Goal: Task Accomplishment & Management: Manage account settings

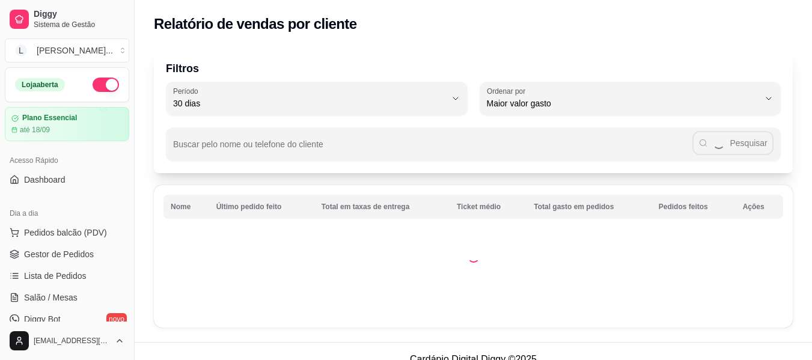
select select "30"
select select "HIGHEST_TOTAL_SPENT_WITH_ORDERS"
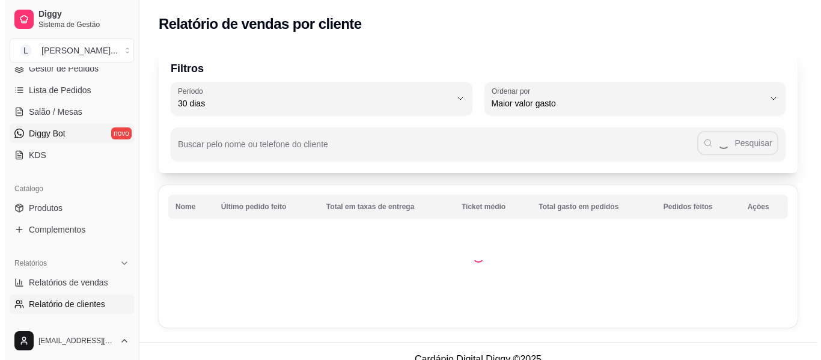
scroll to position [180, 0]
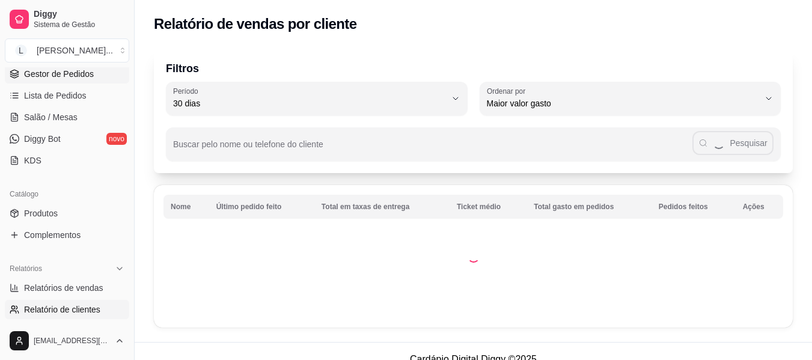
click at [95, 79] on link "Gestor de Pedidos" at bounding box center [67, 73] width 124 height 19
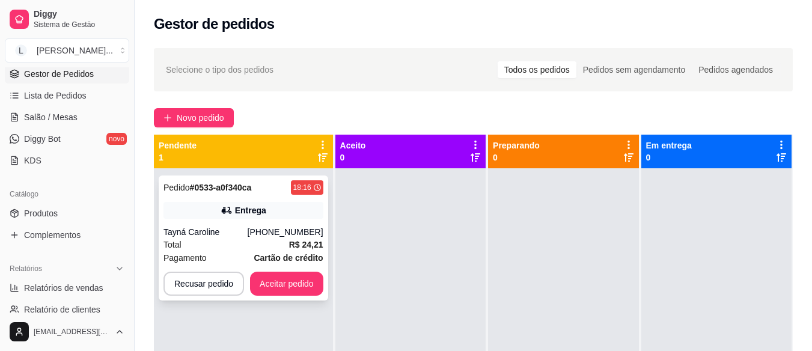
click at [233, 218] on div "Entrega" at bounding box center [244, 210] width 160 height 17
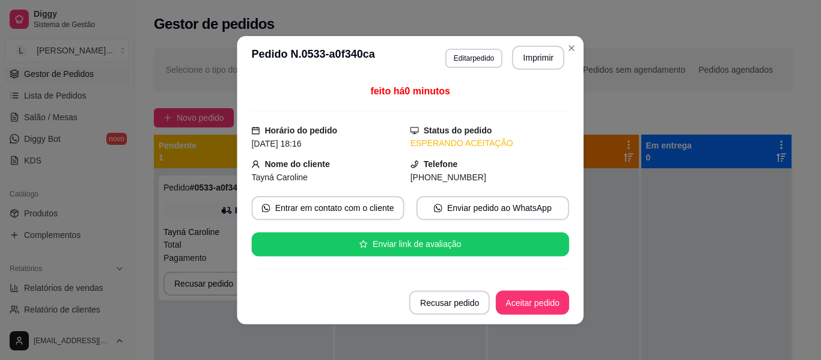
scroll to position [275, 0]
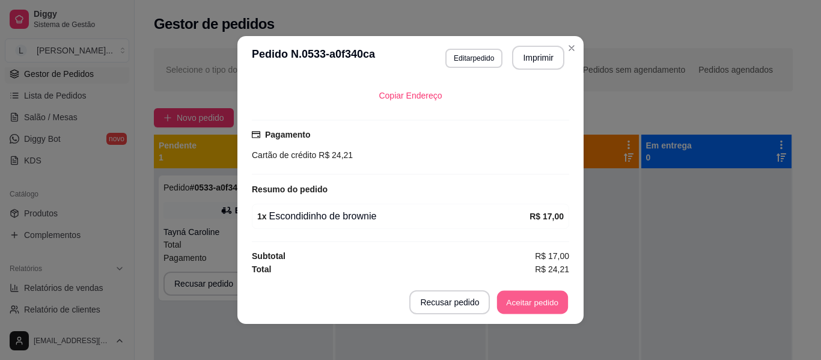
click at [527, 304] on button "Aceitar pedido" at bounding box center [532, 302] width 71 height 23
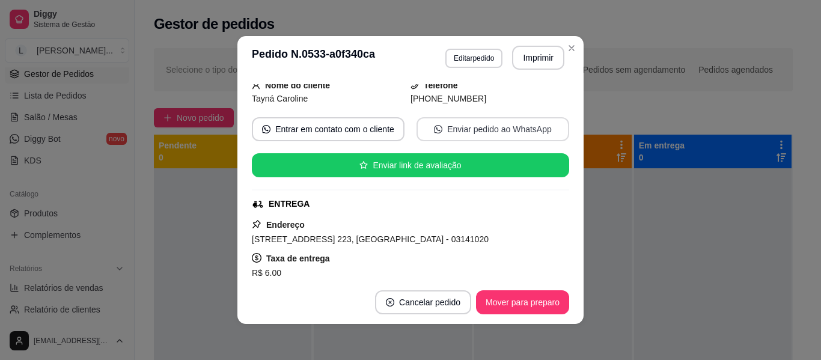
scroll to position [155, 0]
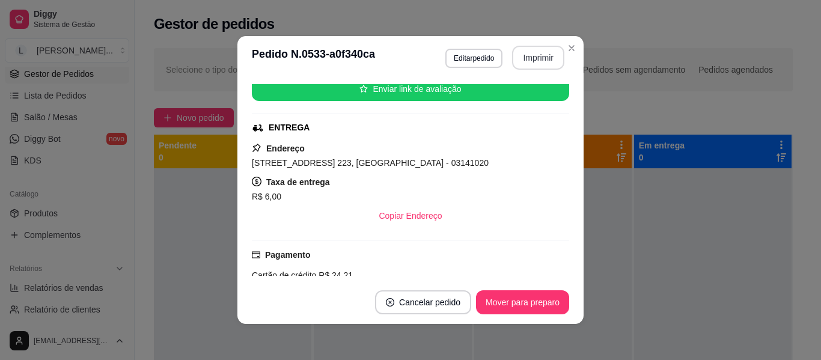
click at [527, 58] on button "Imprimir" at bounding box center [538, 58] width 52 height 24
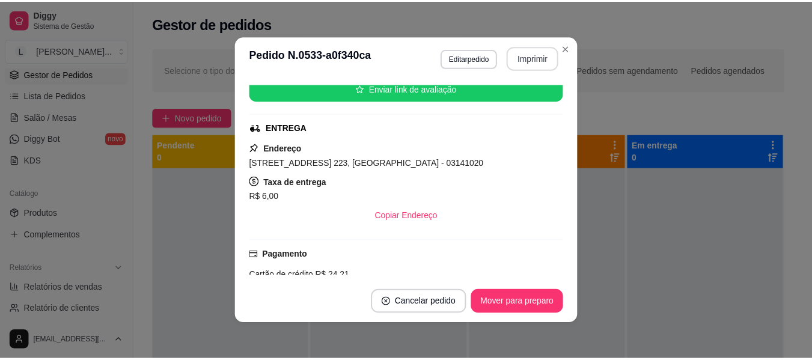
scroll to position [0, 0]
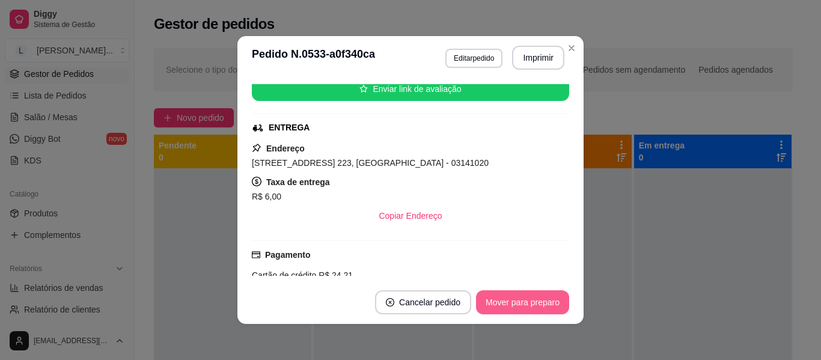
click at [529, 299] on button "Mover para preparo" at bounding box center [522, 302] width 93 height 24
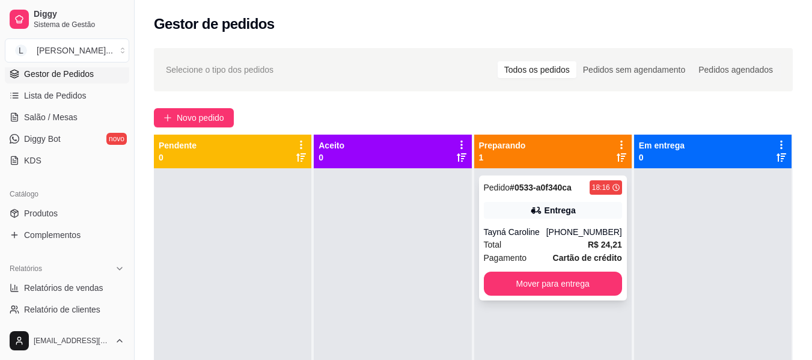
click at [587, 227] on div "[PHONE_NUMBER]" at bounding box center [584, 232] width 76 height 12
click at [528, 185] on strong "# 0533-a0f340ca" at bounding box center [541, 188] width 62 height 10
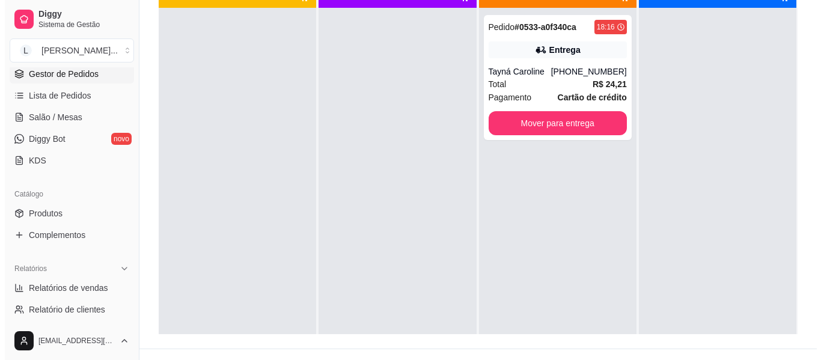
scroll to position [183, 0]
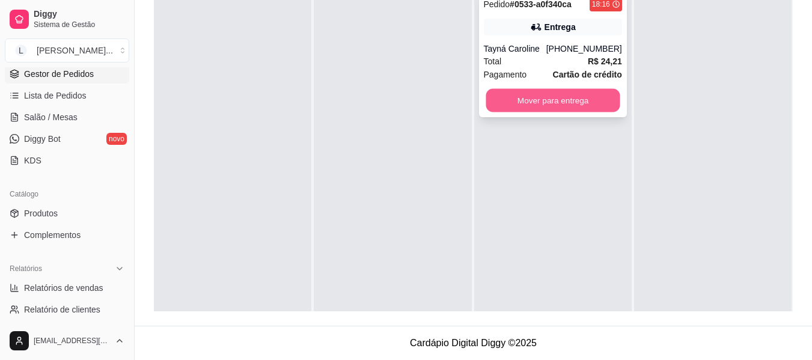
click at [551, 106] on button "Mover para entrega" at bounding box center [553, 100] width 134 height 23
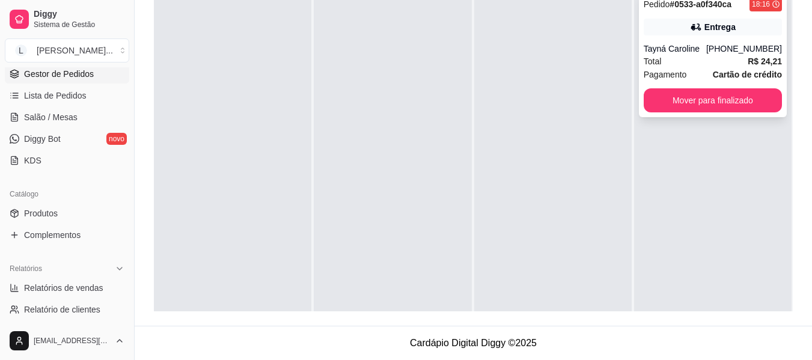
click at [693, 50] on div "Tayná Caroline" at bounding box center [675, 49] width 63 height 12
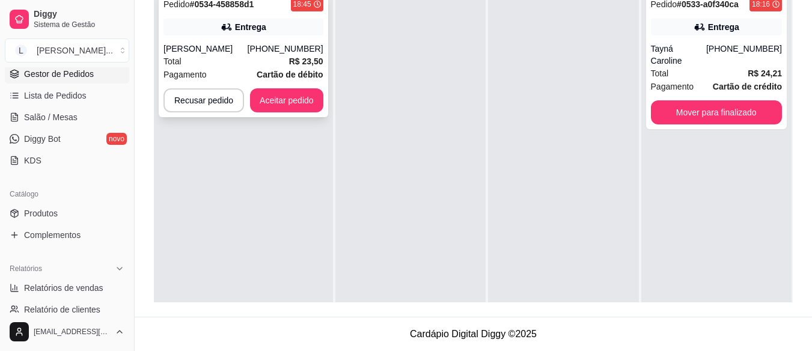
click at [222, 19] on div "Entrega" at bounding box center [244, 27] width 160 height 17
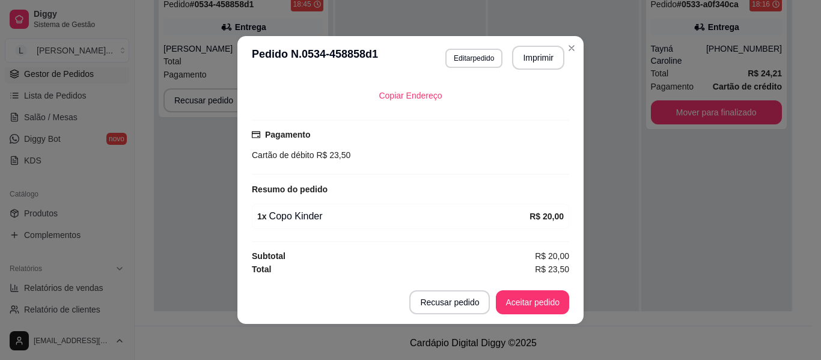
scroll to position [2, 0]
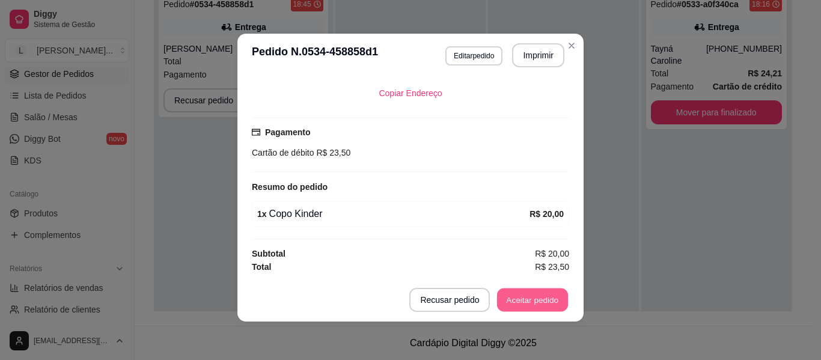
click at [540, 301] on button "Aceitar pedido" at bounding box center [532, 300] width 71 height 23
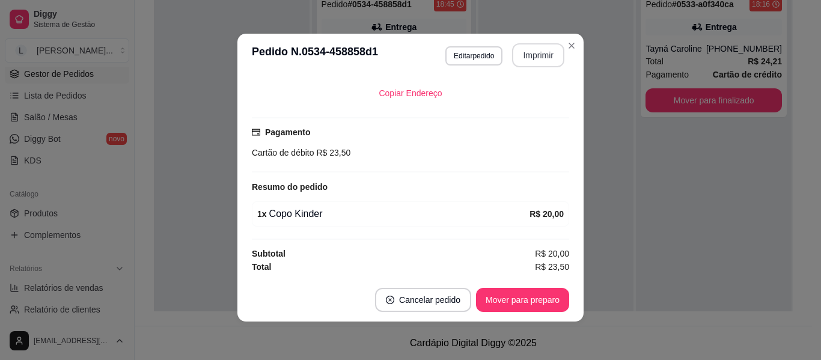
click at [537, 61] on button "Imprimir" at bounding box center [538, 55] width 52 height 24
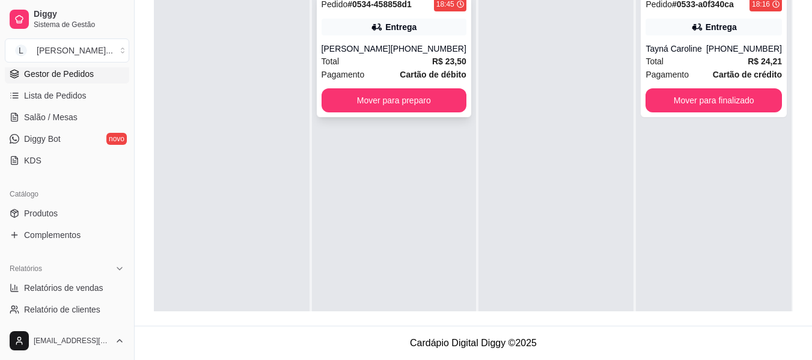
click at [421, 47] on div "[PHONE_NUMBER]" at bounding box center [429, 49] width 76 height 12
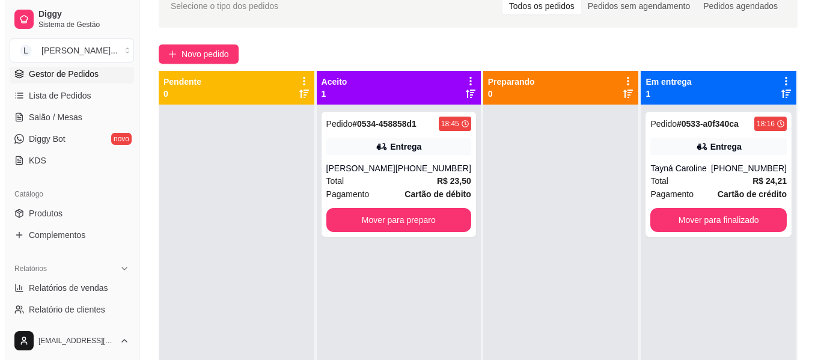
scroll to position [63, 0]
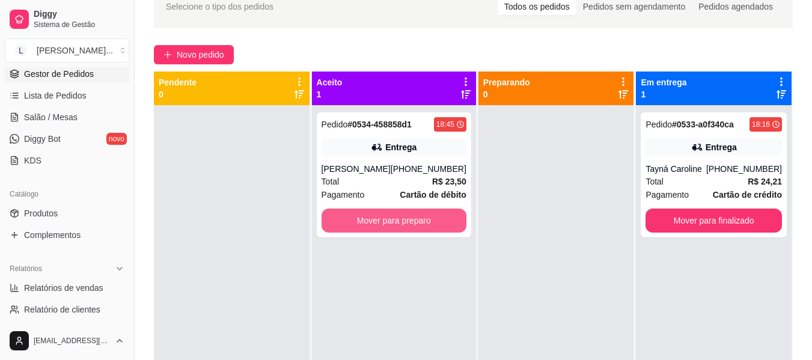
drag, startPoint x: 544, startPoint y: 182, endPoint x: 547, endPoint y: 203, distance: 21.3
click at [547, 203] on div at bounding box center [557, 285] width 156 height 360
click at [427, 216] on button "Mover para preparo" at bounding box center [394, 221] width 145 height 24
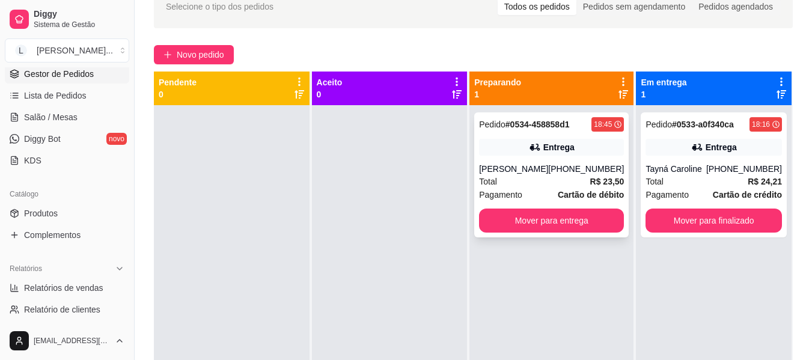
click at [577, 169] on div "[PHONE_NUMBER]" at bounding box center [586, 169] width 76 height 12
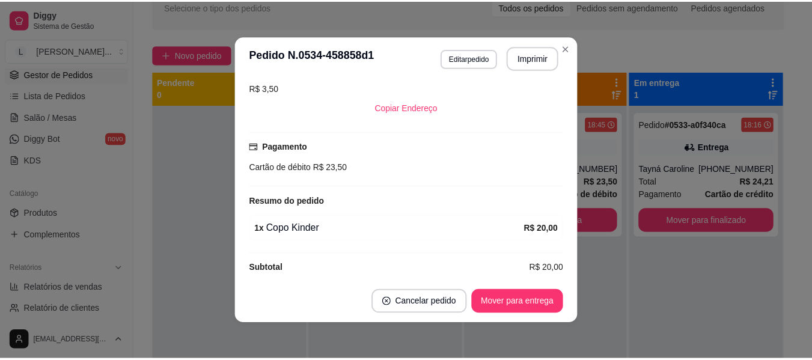
scroll to position [275, 0]
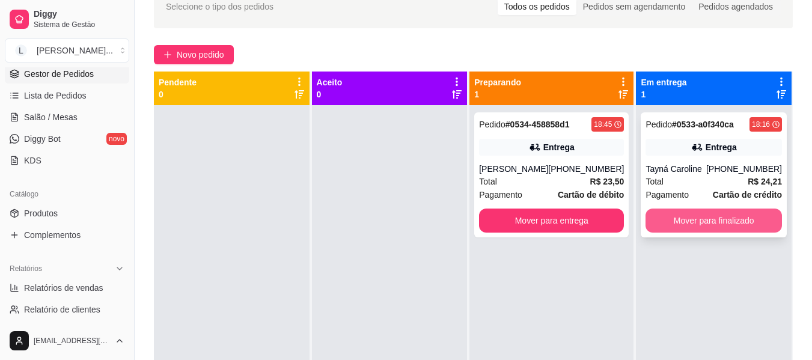
click at [697, 225] on button "Mover para finalizado" at bounding box center [714, 221] width 136 height 24
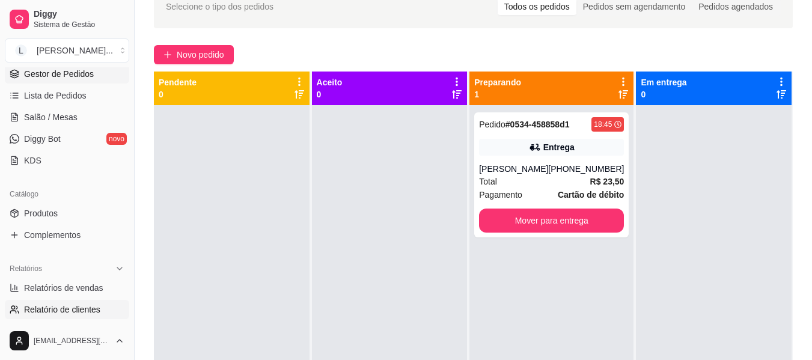
scroll to position [240, 0]
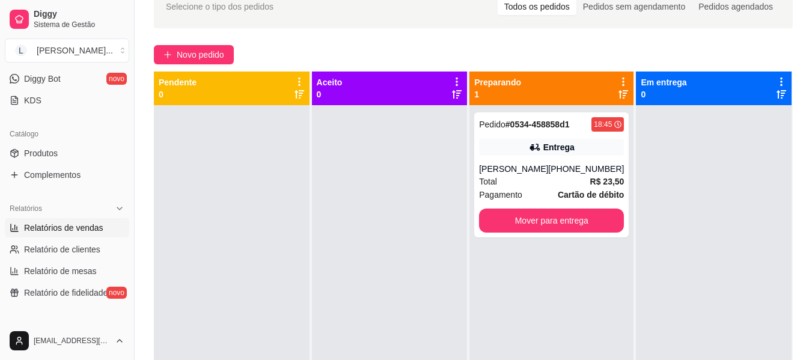
click at [76, 228] on span "Relatórios de vendas" at bounding box center [63, 228] width 79 height 12
select select "ALL"
select select "0"
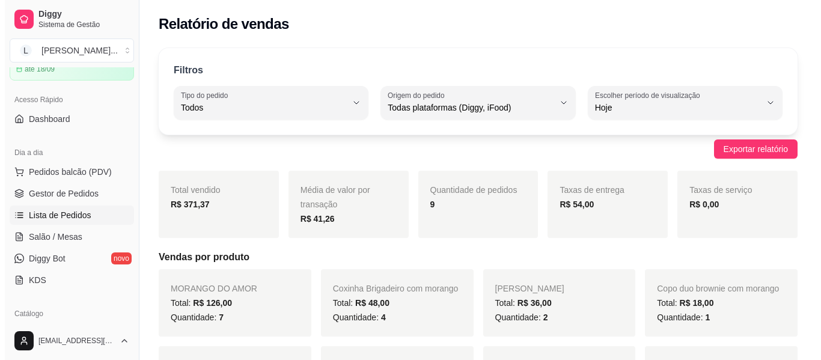
scroll to position [60, 0]
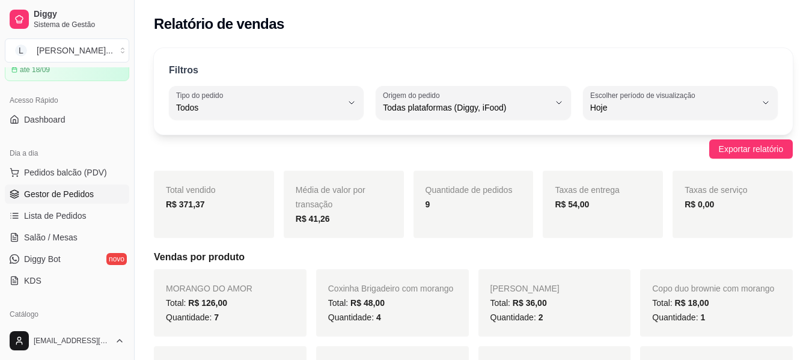
click at [77, 194] on span "Gestor de Pedidos" at bounding box center [59, 194] width 70 height 12
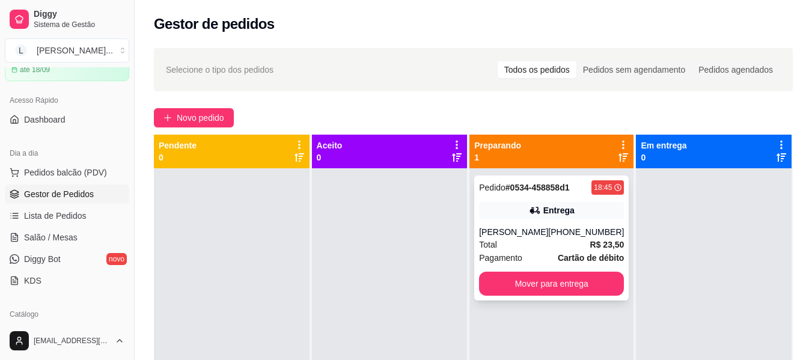
click at [561, 216] on div "Entrega" at bounding box center [551, 210] width 145 height 17
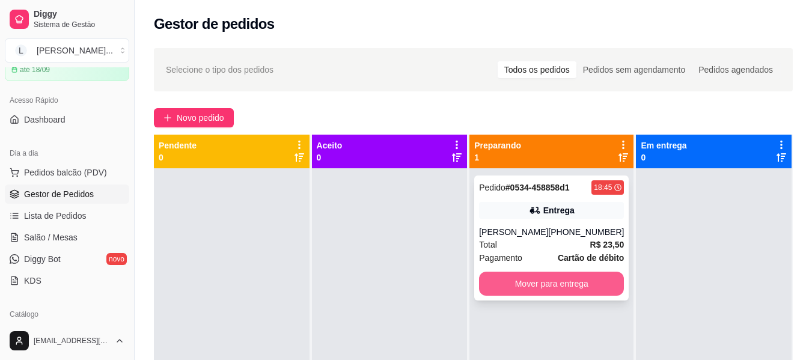
click at [596, 287] on button "Mover para entrega" at bounding box center [551, 284] width 145 height 24
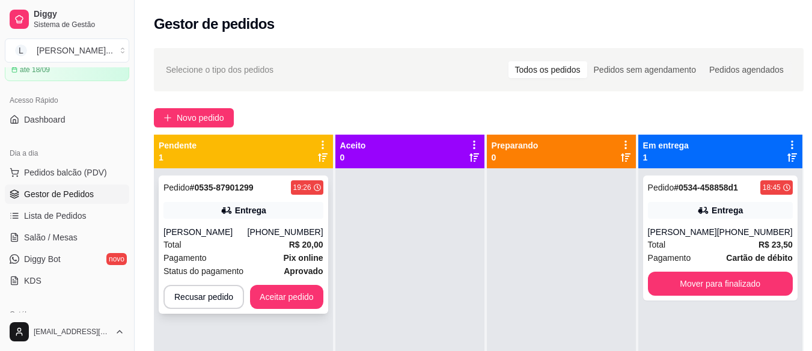
click at [285, 227] on div "[PHONE_NUMBER]" at bounding box center [286, 232] width 76 height 12
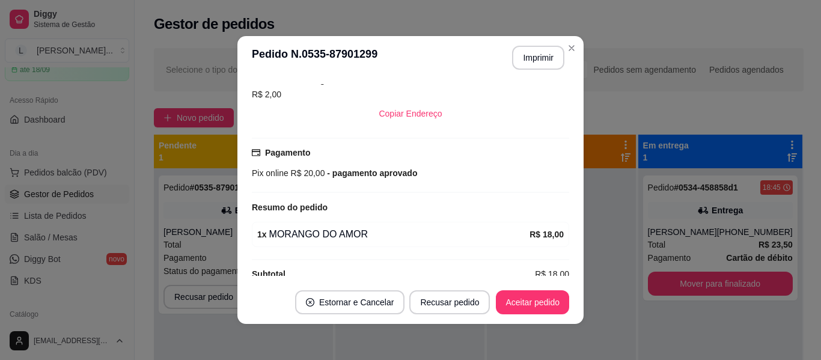
scroll to position [275, 0]
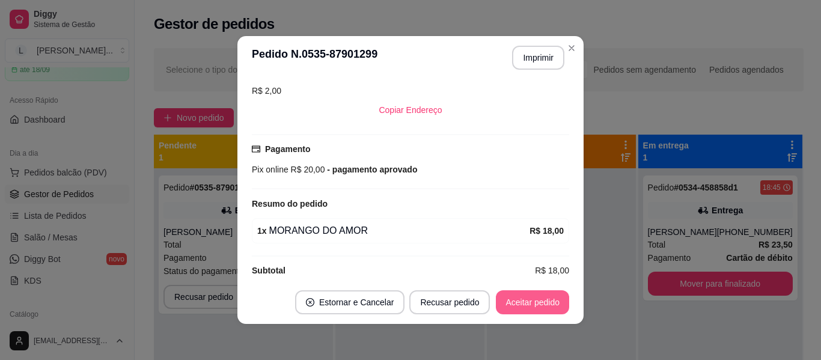
click at [537, 311] on button "Aceitar pedido" at bounding box center [532, 302] width 73 height 24
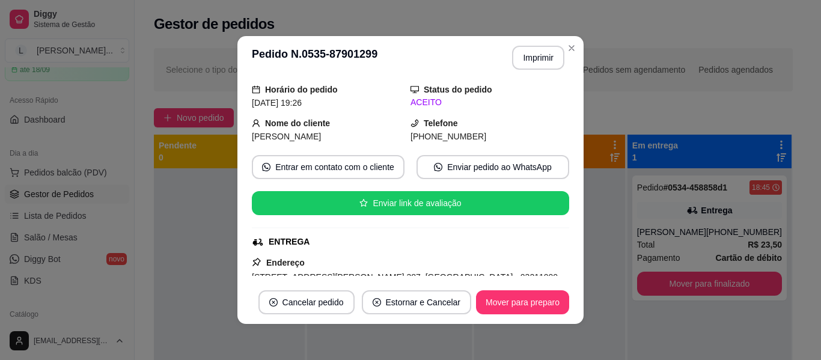
scroll to position [35, 0]
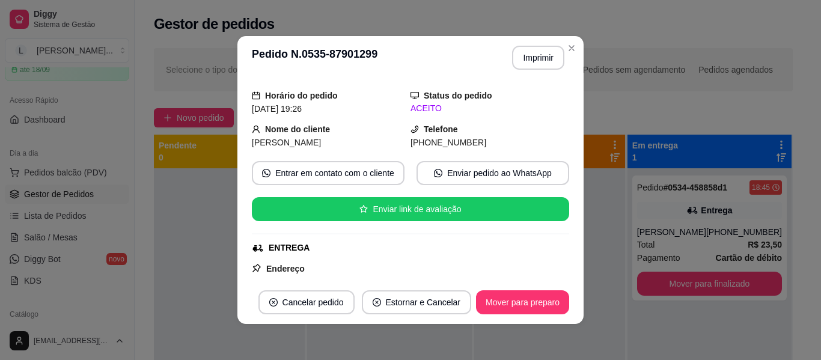
click at [529, 302] on button "Mover para preparo" at bounding box center [522, 302] width 93 height 24
click at [518, 65] on button "Imprimir" at bounding box center [538, 57] width 50 height 23
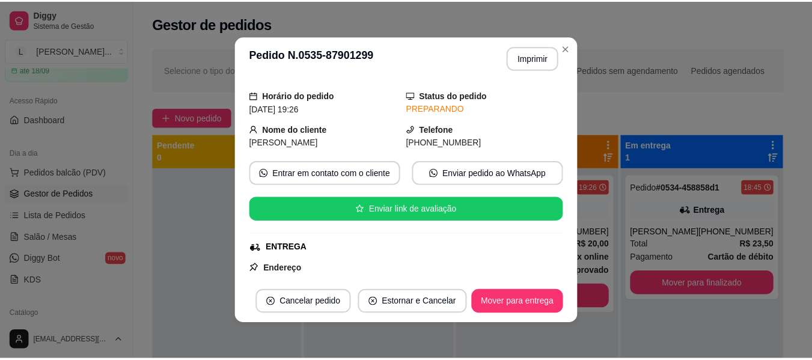
scroll to position [0, 0]
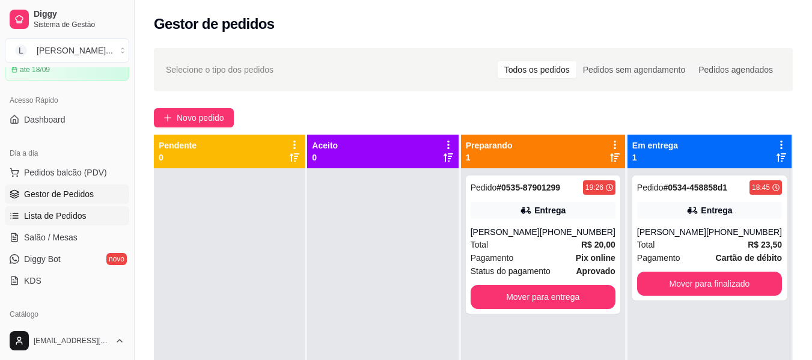
click at [63, 215] on span "Lista de Pedidos" at bounding box center [55, 216] width 63 height 12
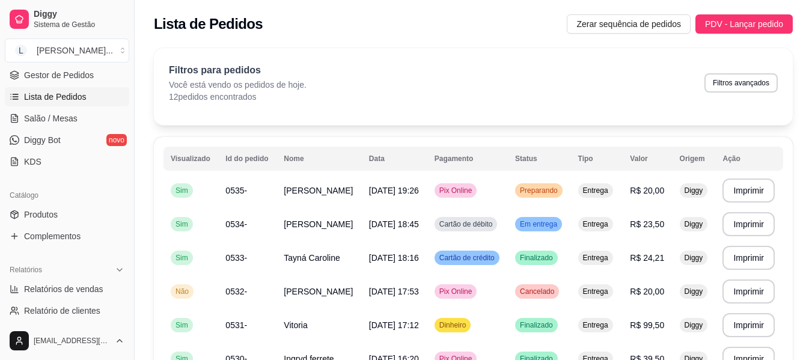
scroll to position [180, 0]
click at [70, 216] on link "Produtos" at bounding box center [67, 213] width 124 height 19
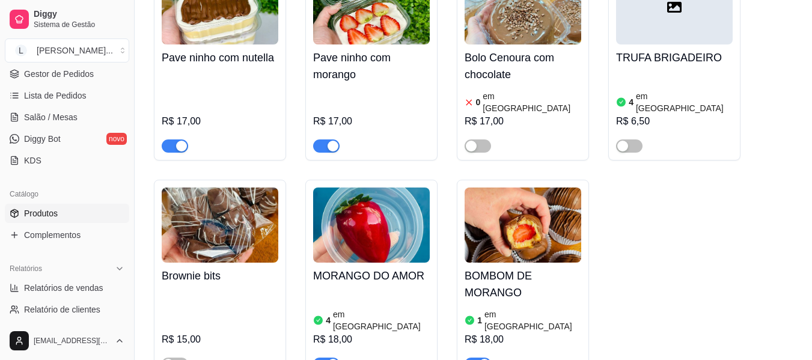
scroll to position [1803, 0]
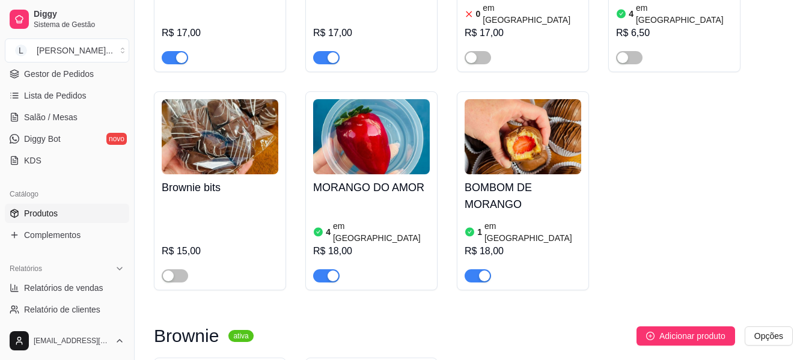
click at [326, 269] on button "button" at bounding box center [326, 275] width 26 height 13
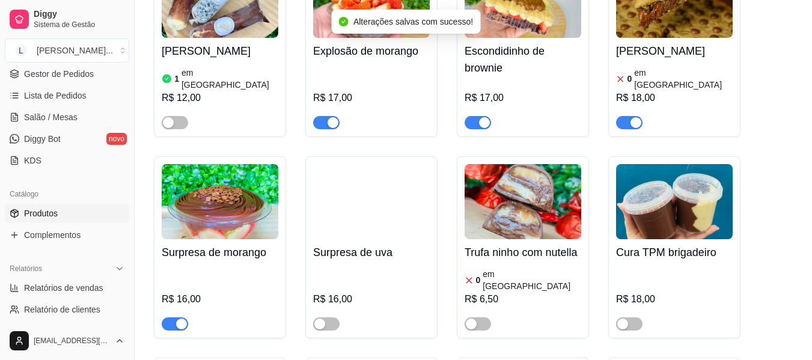
scroll to position [1082, 0]
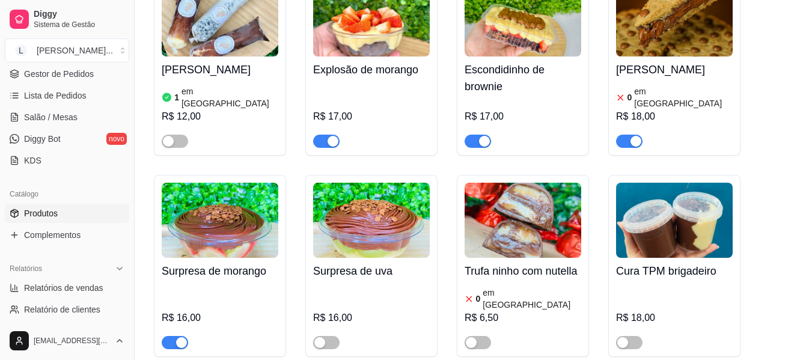
click at [628, 135] on span "button" at bounding box center [629, 141] width 26 height 13
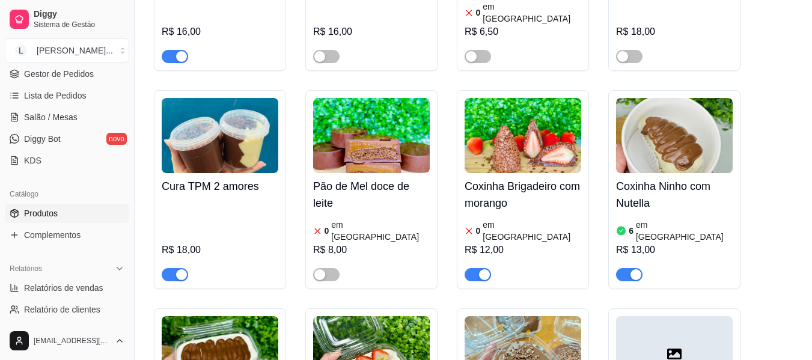
scroll to position [1367, 0]
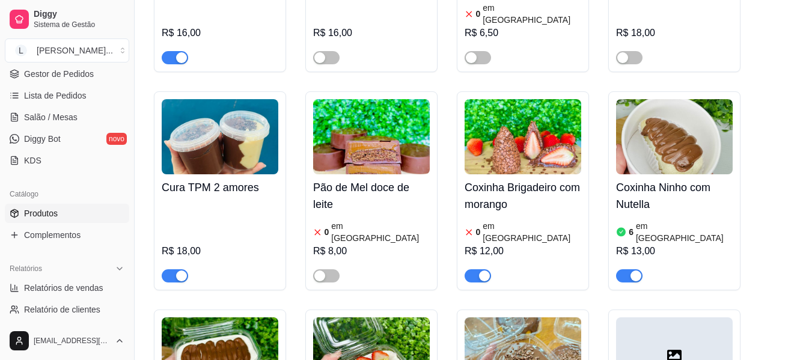
click at [476, 269] on span "button" at bounding box center [478, 275] width 26 height 13
click at [628, 269] on span "button" at bounding box center [629, 275] width 26 height 13
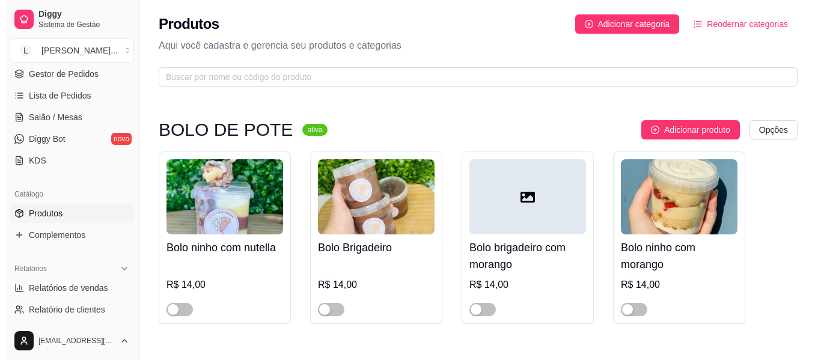
scroll to position [0, 0]
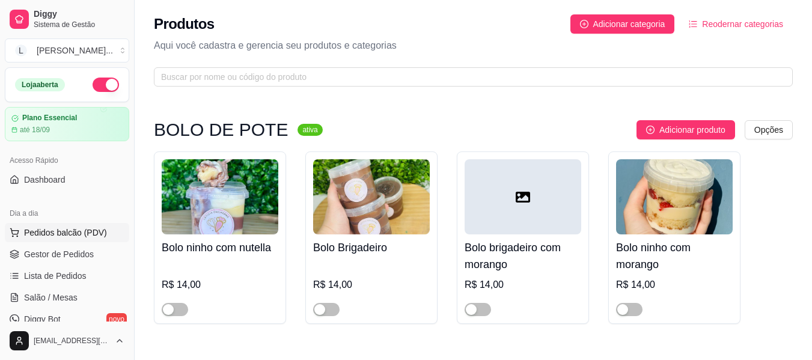
click at [69, 236] on span "Pedidos balcão (PDV)" at bounding box center [65, 233] width 83 height 12
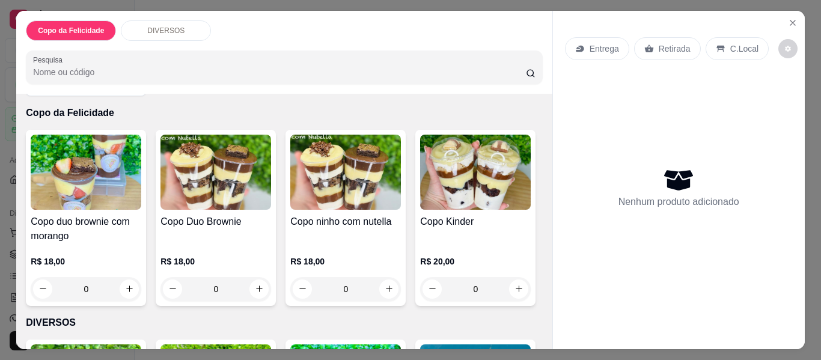
scroll to position [60, 0]
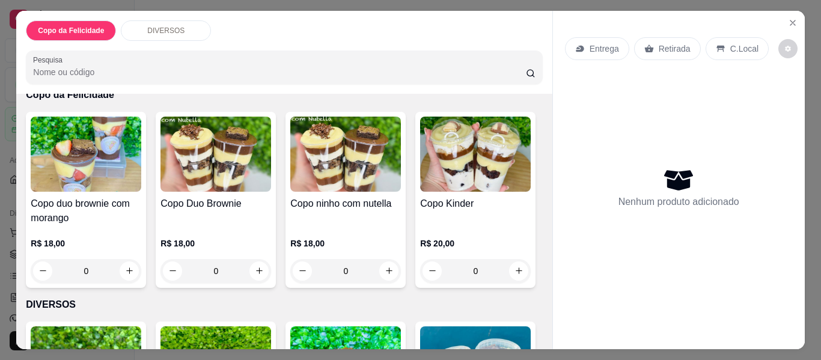
click at [602, 49] on p "Entrega" at bounding box center [604, 49] width 29 height 12
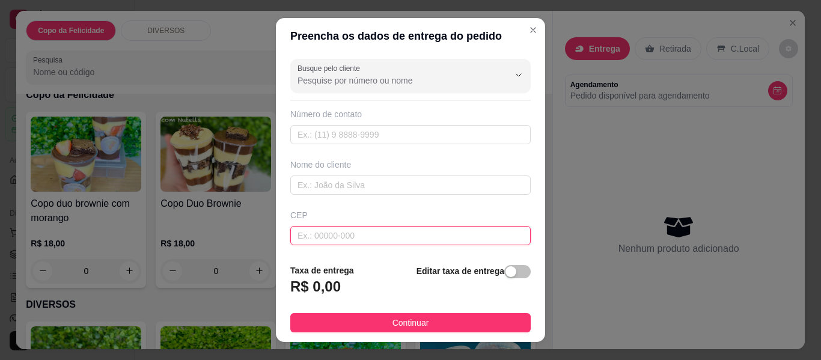
click at [338, 230] on input "text" at bounding box center [410, 235] width 240 height 19
type input "03282000"
type input "[GEOGRAPHIC_DATA]"
type input "Vila Ema"
type input "[GEOGRAPHIC_DATA]"
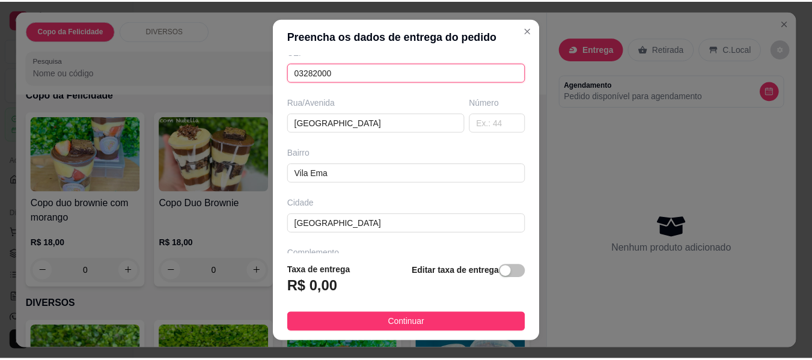
scroll to position [180, 0]
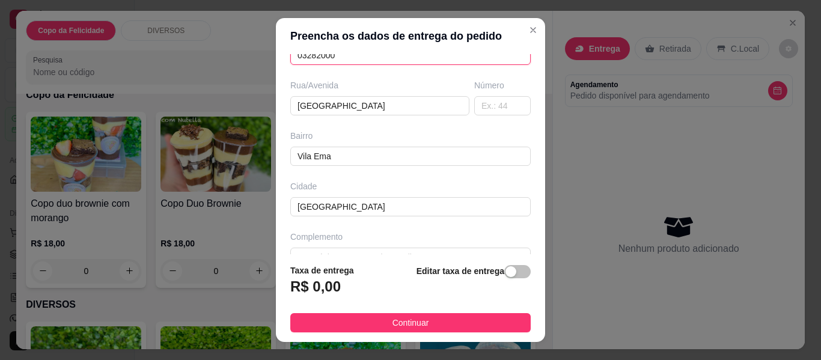
type input "03282000"
drag, startPoint x: 488, startPoint y: 90, endPoint x: 485, endPoint y: 97, distance: 8.1
click at [486, 91] on div "Número" at bounding box center [502, 85] width 57 height 12
click at [483, 103] on input "text" at bounding box center [502, 105] width 57 height 19
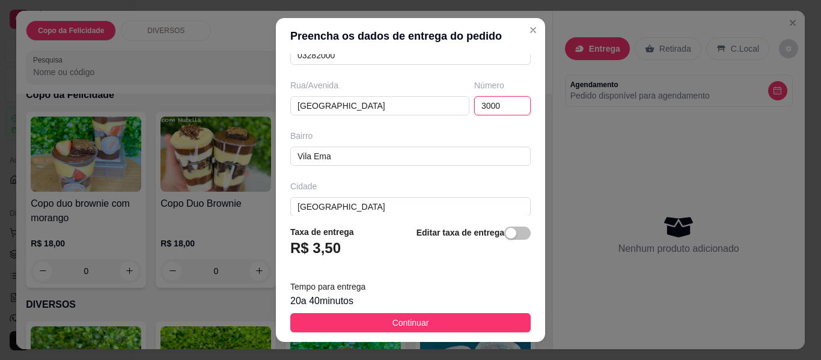
type input "3000"
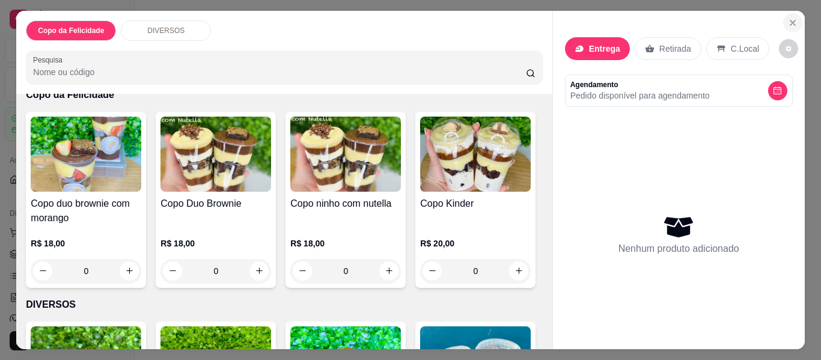
click at [788, 18] on icon "Close" at bounding box center [793, 23] width 10 height 10
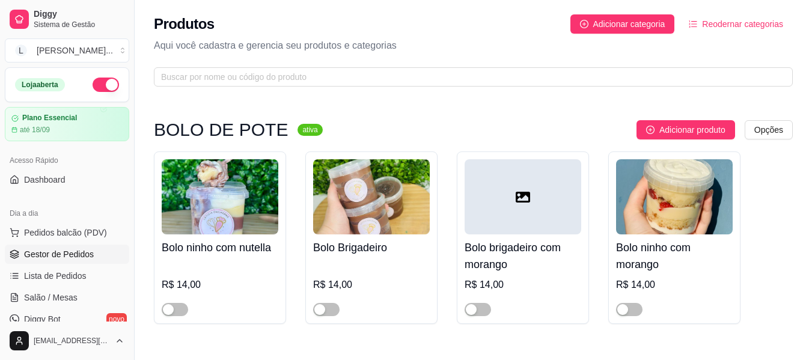
click at [88, 262] on link "Gestor de Pedidos" at bounding box center [67, 254] width 124 height 19
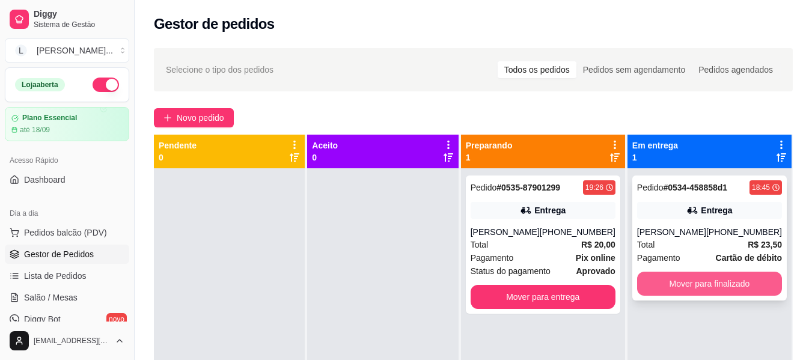
click at [750, 281] on button "Mover para finalizado" at bounding box center [709, 284] width 145 height 24
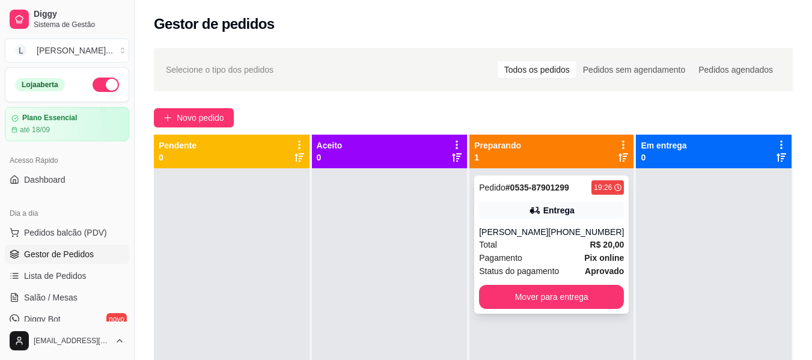
click at [594, 213] on div "Entrega" at bounding box center [551, 210] width 145 height 17
click at [590, 311] on div "Pedido # 0535-87901299 19:26 Entrega [PERSON_NAME] [PHONE_NUMBER] Total R$ 20,0…" at bounding box center [551, 245] width 154 height 138
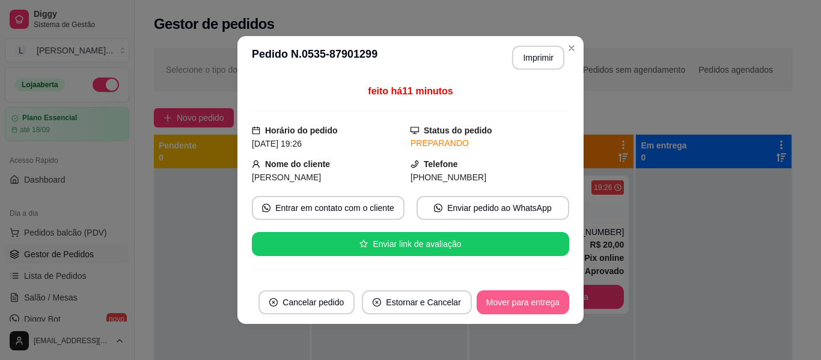
click at [518, 305] on button "Mover para entrega" at bounding box center [523, 302] width 93 height 24
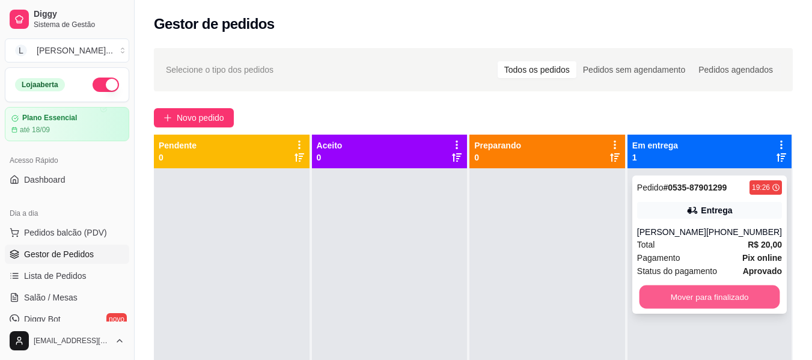
click at [691, 307] on button "Mover para finalizado" at bounding box center [709, 297] width 141 height 23
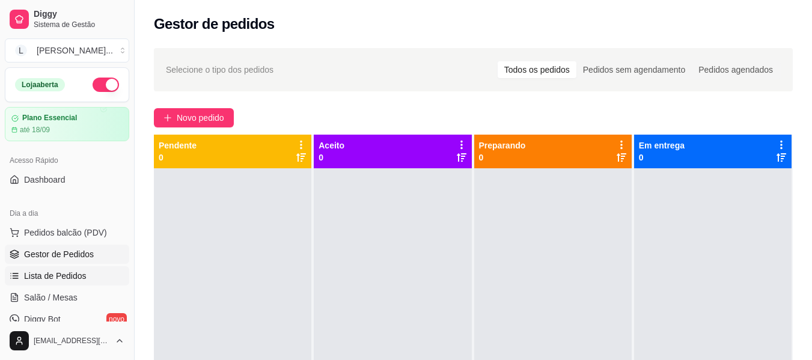
click at [66, 272] on span "Lista de Pedidos" at bounding box center [55, 276] width 63 height 12
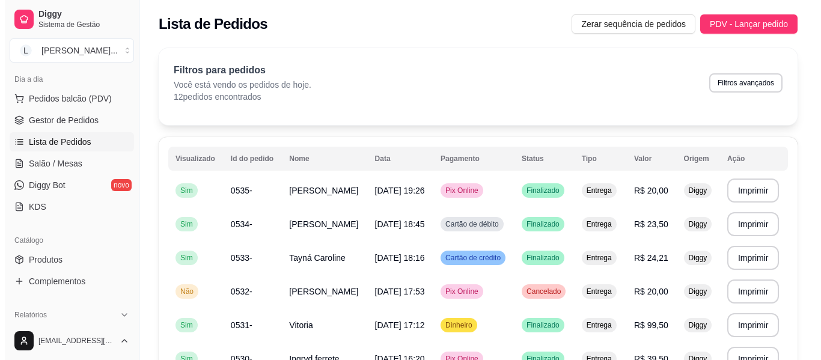
scroll to position [120, 0]
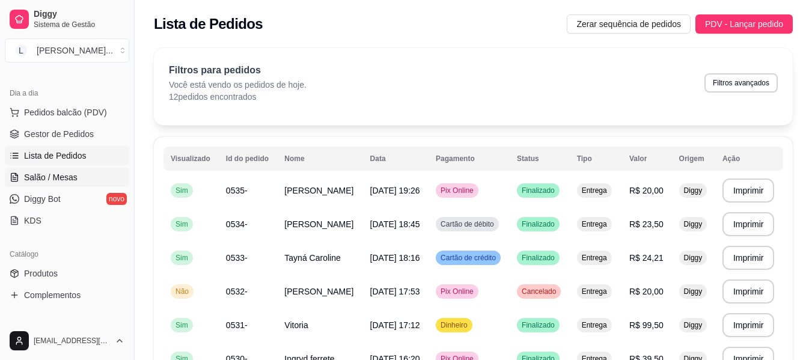
click at [58, 180] on span "Salão / Mesas" at bounding box center [51, 177] width 54 height 12
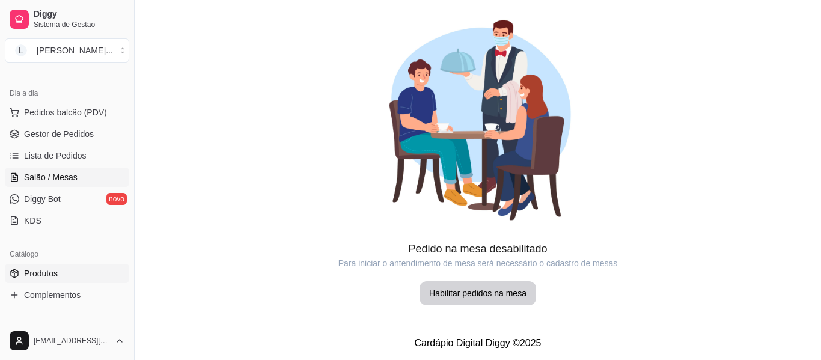
click at [49, 274] on span "Produtos" at bounding box center [41, 274] width 34 height 12
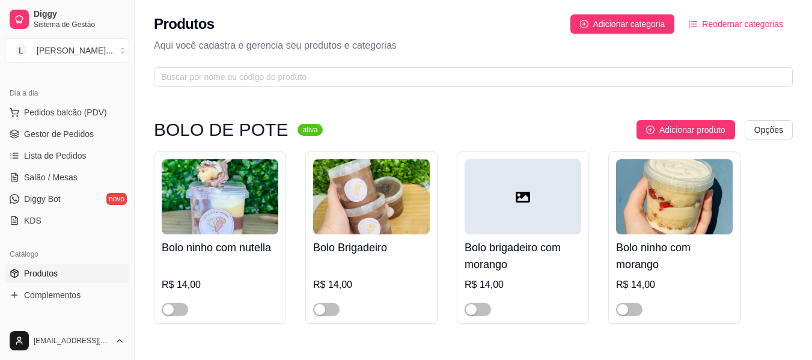
click at [34, 100] on div "Dia a dia" at bounding box center [67, 93] width 124 height 19
click at [49, 113] on span "Pedidos balcão (PDV)" at bounding box center [65, 112] width 83 height 12
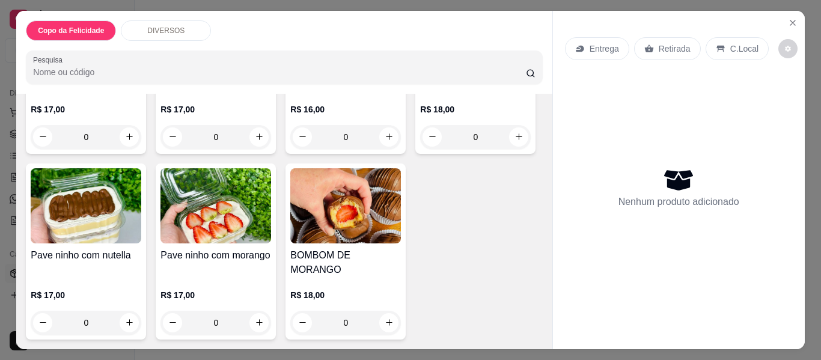
scroll to position [477, 0]
click at [125, 141] on icon "increase-product-quantity" at bounding box center [129, 136] width 9 height 9
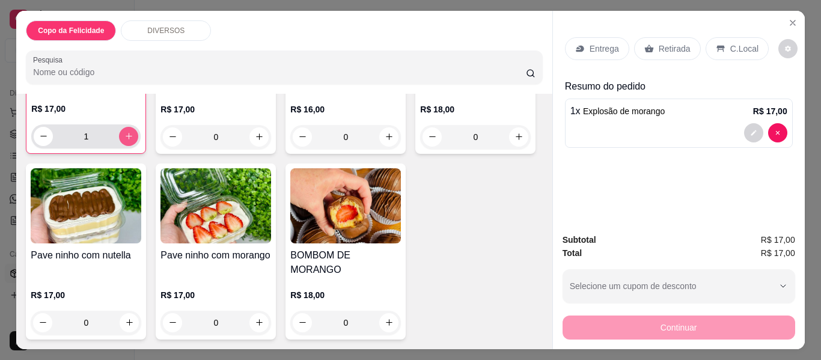
scroll to position [477, 0]
click at [124, 141] on icon "increase-product-quantity" at bounding box center [128, 136] width 9 height 9
type input "2"
click at [584, 54] on div "Entrega" at bounding box center [597, 48] width 64 height 23
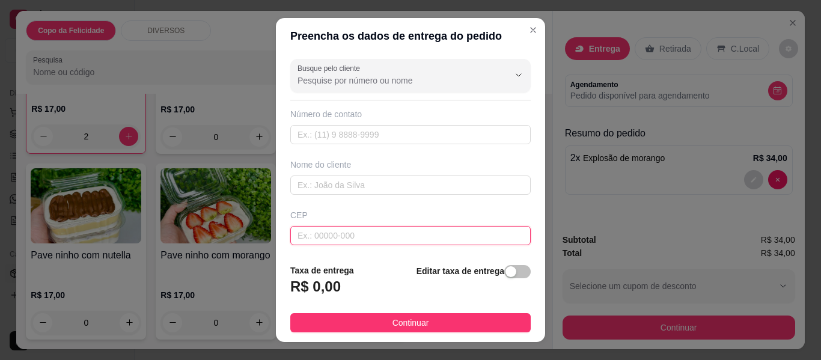
click at [359, 236] on input "text" at bounding box center [410, 235] width 240 height 19
paste input "03213030"
type input "03213030"
type input "[GEOGRAPHIC_DATA]"
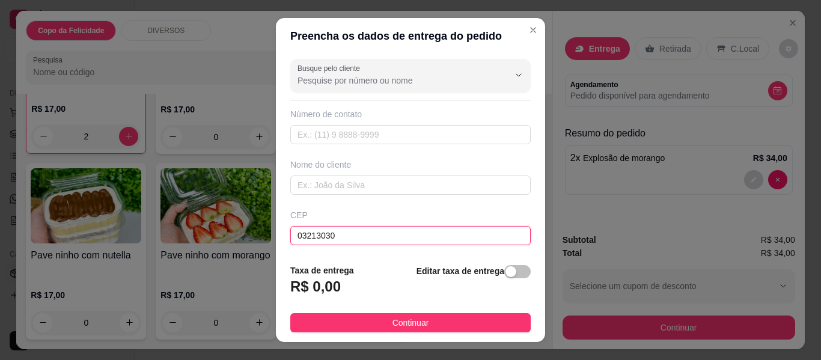
type input "[GEOGRAPHIC_DATA]"
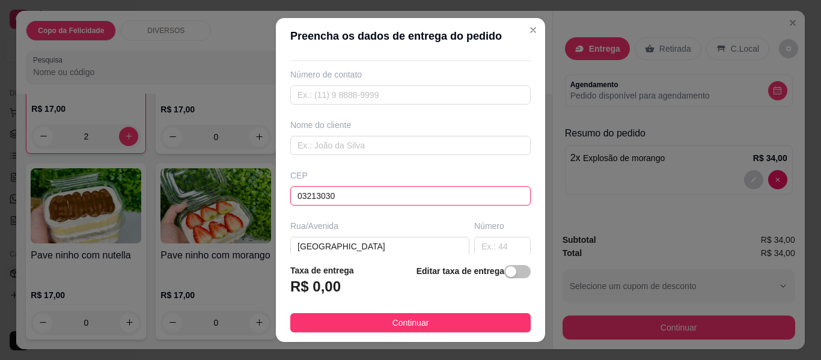
scroll to position [60, 0]
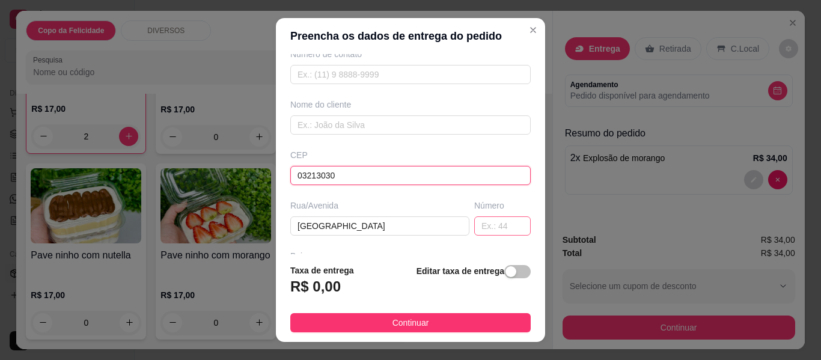
type input "03213030"
click at [489, 226] on input "text" at bounding box center [502, 225] width 57 height 19
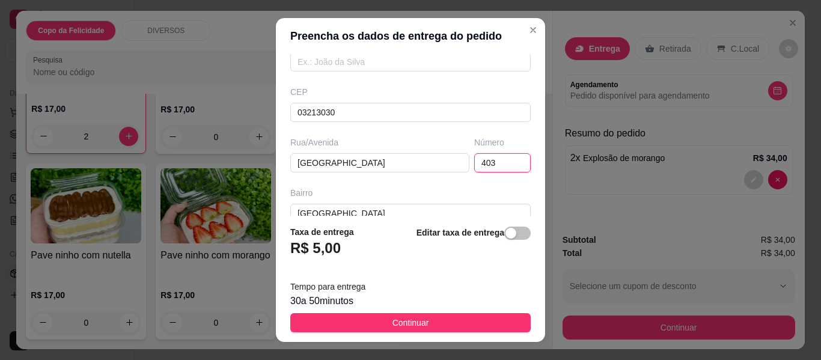
scroll to position [63, 0]
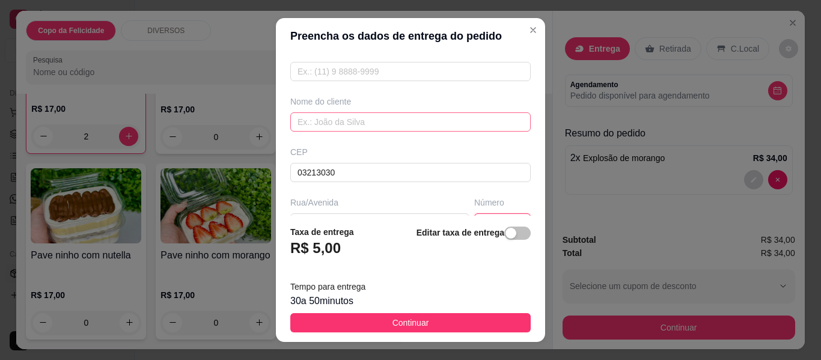
type input "403"
click at [347, 121] on input "text" at bounding box center [410, 121] width 240 height 19
type input "[PERSON_NAME]"
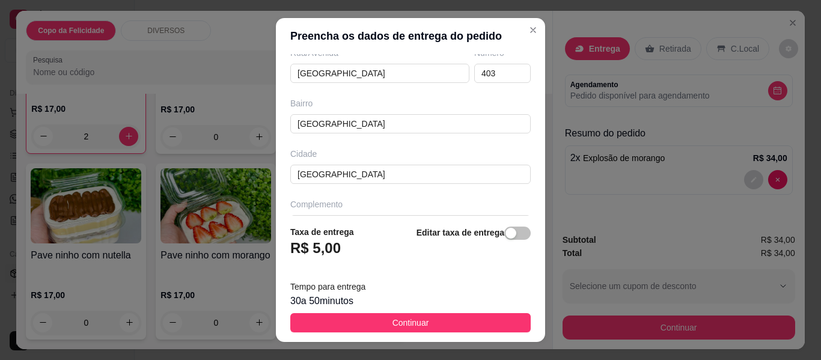
scroll to position [243, 0]
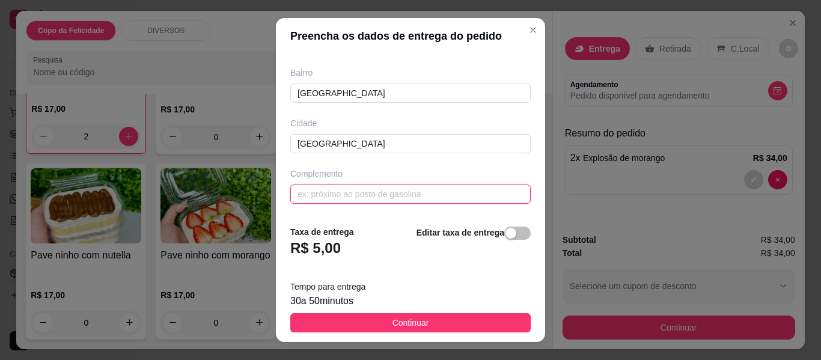
click at [346, 195] on input "text" at bounding box center [410, 194] width 240 height 19
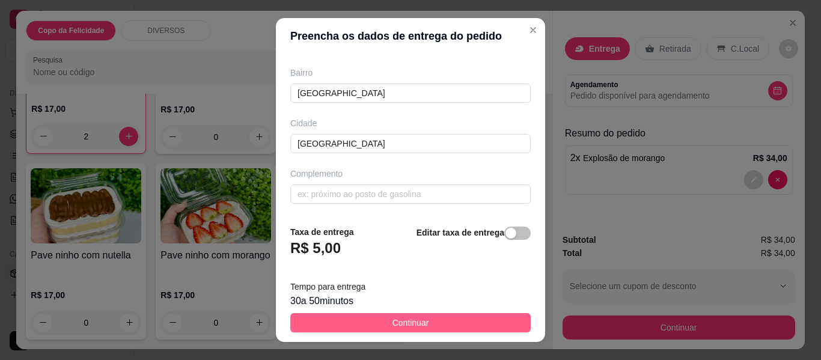
click at [410, 326] on span "Continuar" at bounding box center [411, 322] width 37 height 13
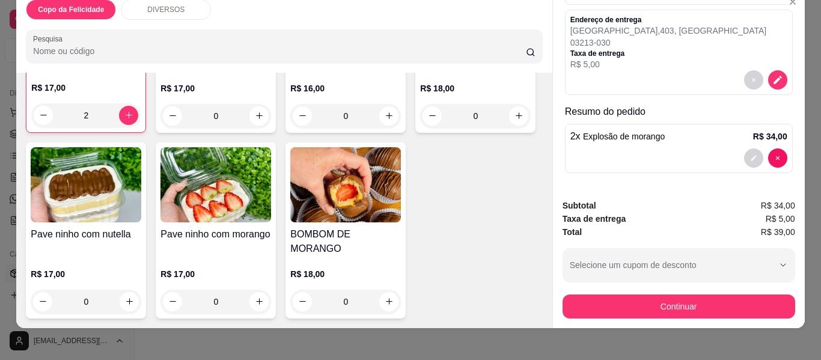
scroll to position [32, 0]
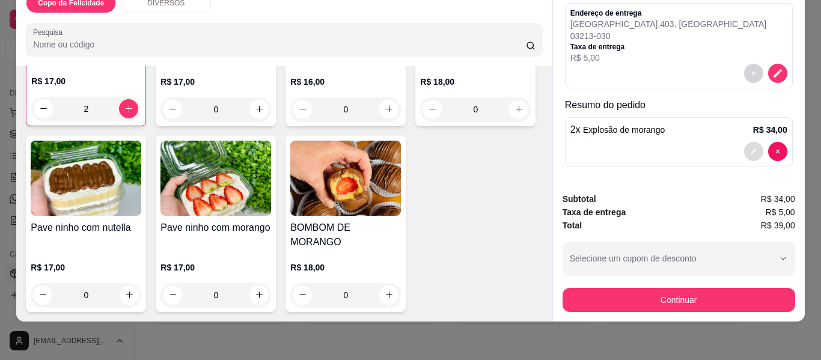
click at [750, 148] on icon "decrease-product-quantity" at bounding box center [753, 151] width 7 height 7
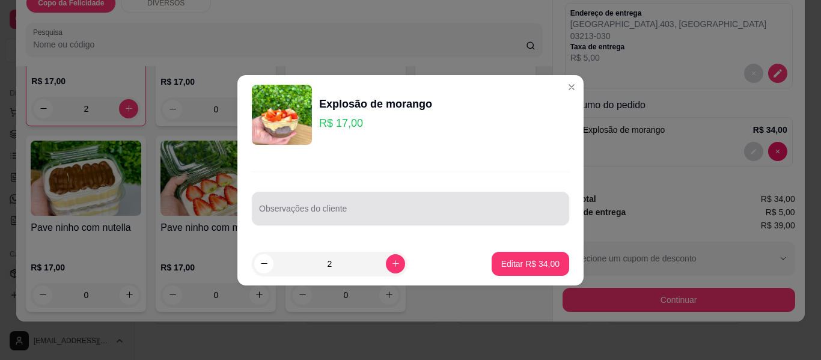
click at [329, 204] on div at bounding box center [410, 209] width 303 height 24
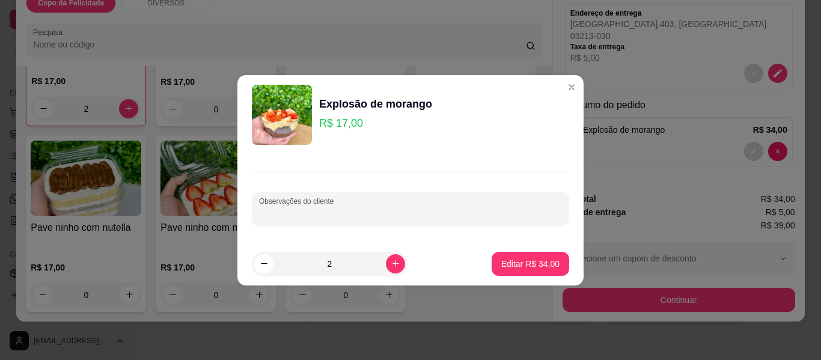
type input "2"
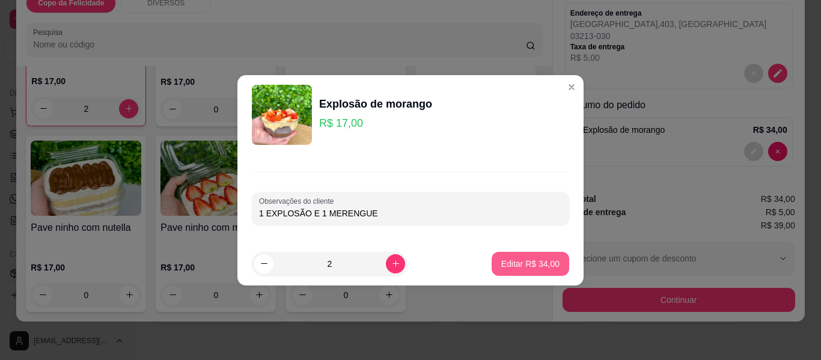
type input "1 EXPLOSÃO E 1 MERENGUE"
click at [530, 252] on div "Editar R$ 34,00" at bounding box center [531, 264] width 78 height 24
click at [531, 259] on p "Editar R$ 34,00" at bounding box center [530, 264] width 58 height 12
type input "0"
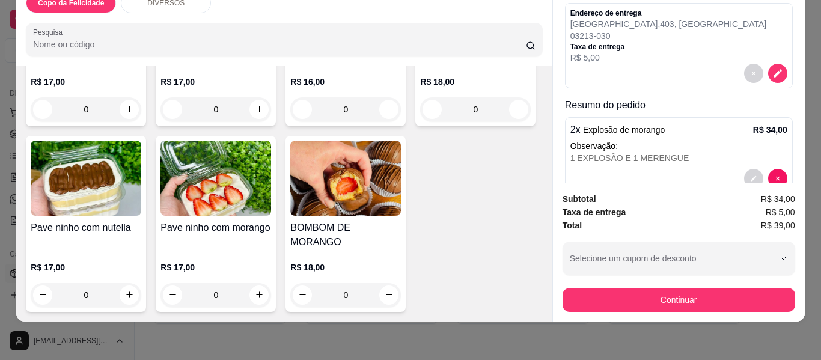
scroll to position [477, 0]
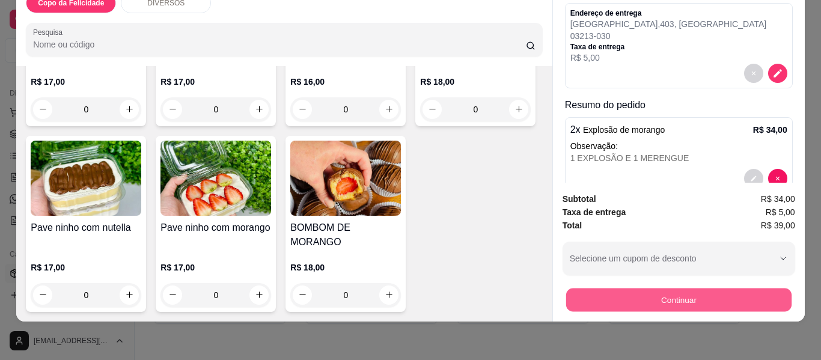
click at [635, 289] on button "Continuar" at bounding box center [678, 300] width 225 height 23
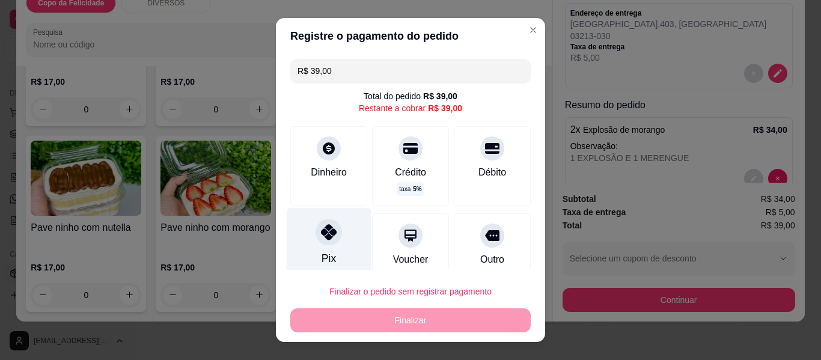
click at [321, 228] on icon at bounding box center [329, 232] width 16 height 16
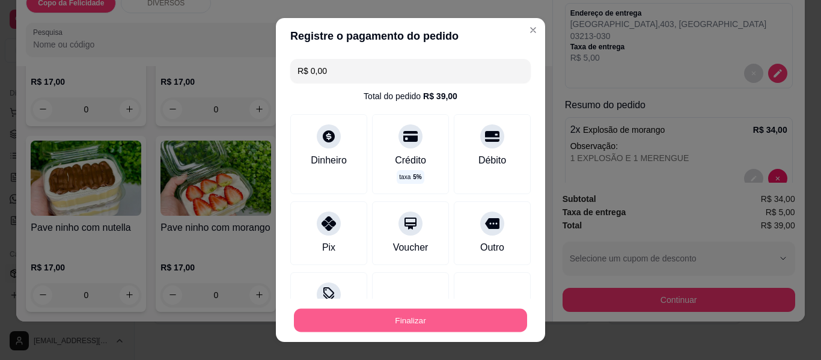
click at [477, 323] on button "Finalizar" at bounding box center [410, 320] width 233 height 23
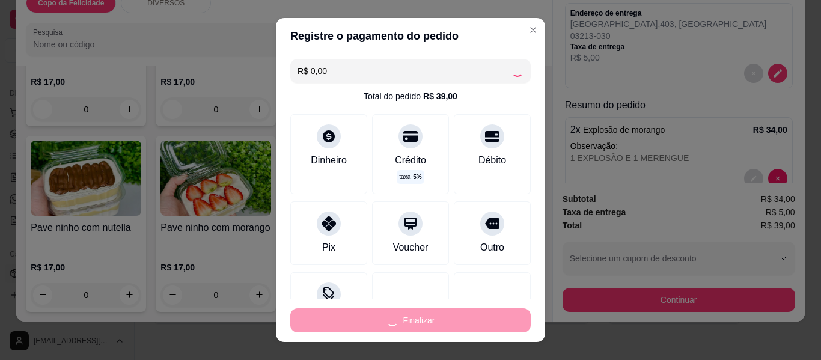
type input "-R$ 39,00"
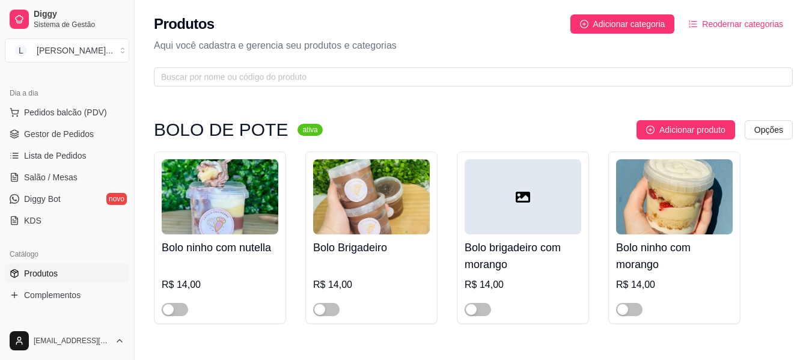
click at [605, 328] on div "BOLO DE POTE ativa Adicionar produto Opções Bolo ninho com nutella R$ 14,00 Bol…" at bounding box center [473, 228] width 639 height 216
click at [86, 132] on span "Gestor de Pedidos" at bounding box center [59, 134] width 70 height 12
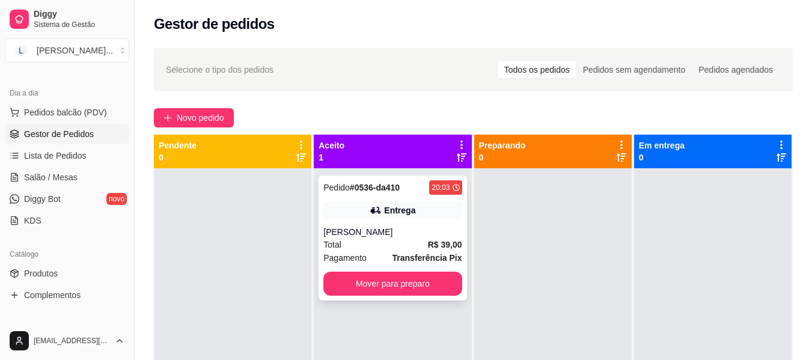
drag, startPoint x: 434, startPoint y: 188, endPoint x: 434, endPoint y: 200, distance: 12.6
click at [434, 200] on div "Pedido # 0536-da410 20:03 Entrega [PERSON_NAME] Total R$ 39,00 Pagamento Transf…" at bounding box center [393, 238] width 148 height 125
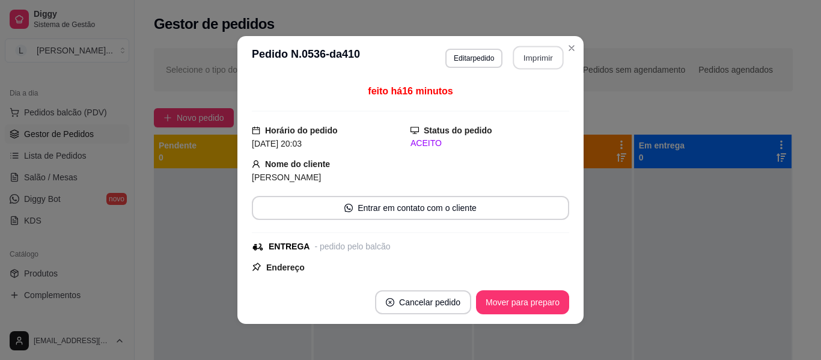
click at [529, 66] on button "Imprimir" at bounding box center [538, 57] width 50 height 23
click at [527, 315] on footer "Cancelar pedido Mover para preparo" at bounding box center [410, 302] width 346 height 43
click at [536, 308] on button "Mover para preparo" at bounding box center [522, 302] width 93 height 24
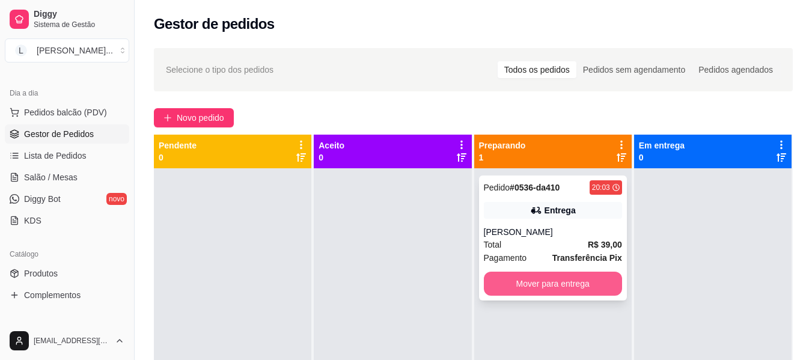
click at [560, 281] on button "Mover para entrega" at bounding box center [553, 284] width 138 height 24
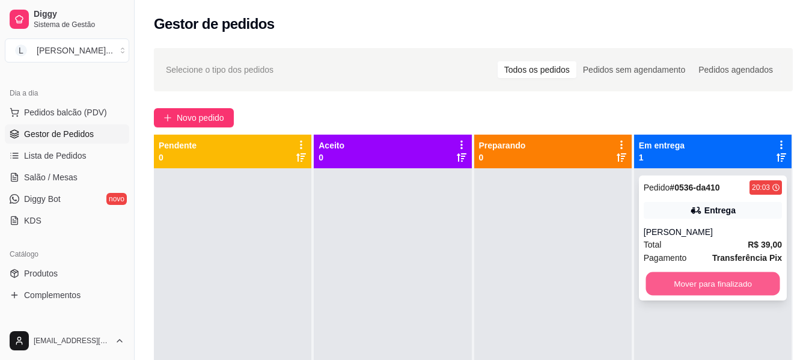
click at [760, 292] on button "Mover para finalizado" at bounding box center [713, 283] width 134 height 23
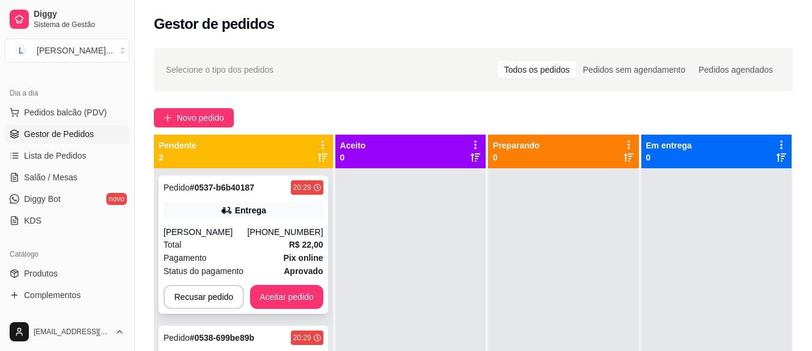
click at [270, 257] on div "Pagamento Pix online" at bounding box center [244, 257] width 160 height 13
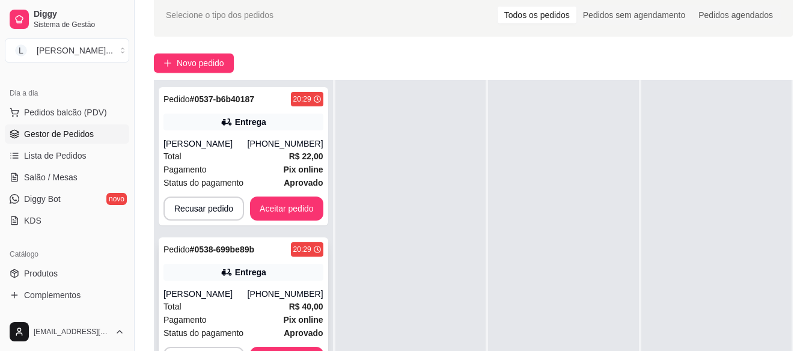
scroll to position [120, 0]
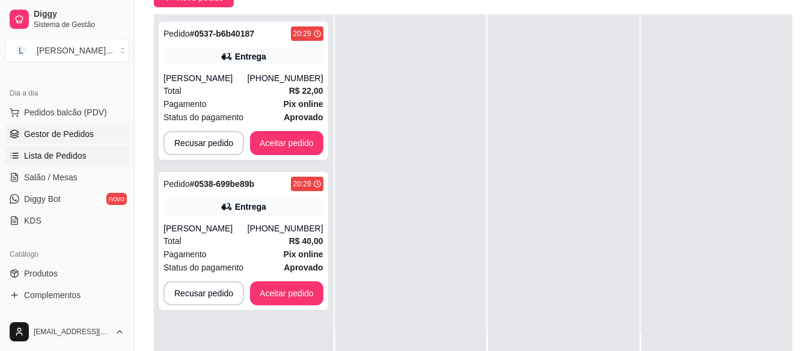
click at [65, 152] on span "Lista de Pedidos" at bounding box center [55, 156] width 63 height 12
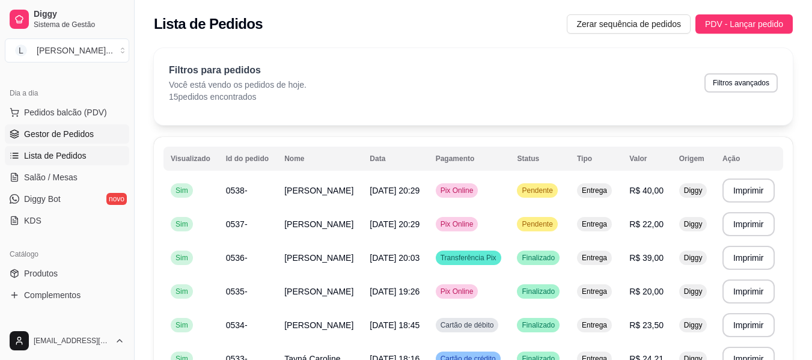
click at [51, 129] on span "Gestor de Pedidos" at bounding box center [59, 134] width 70 height 12
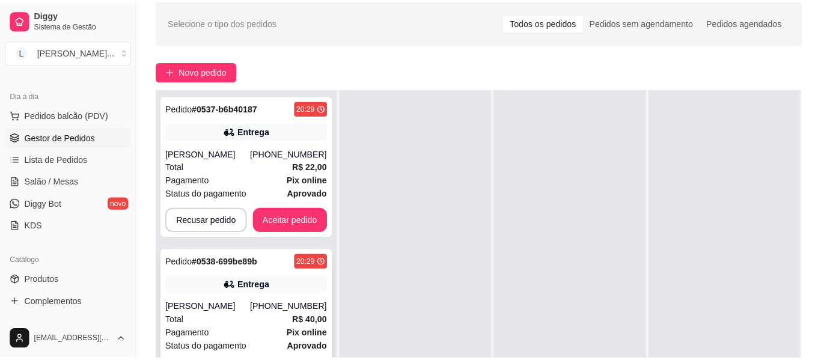
scroll to position [120, 0]
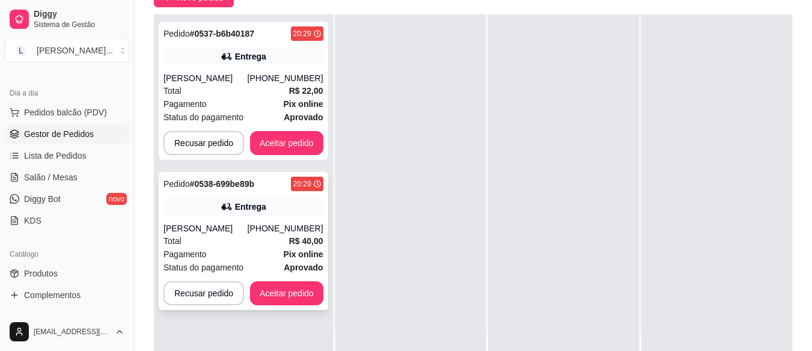
click at [274, 248] on div "Pagamento Pix online" at bounding box center [244, 254] width 160 height 13
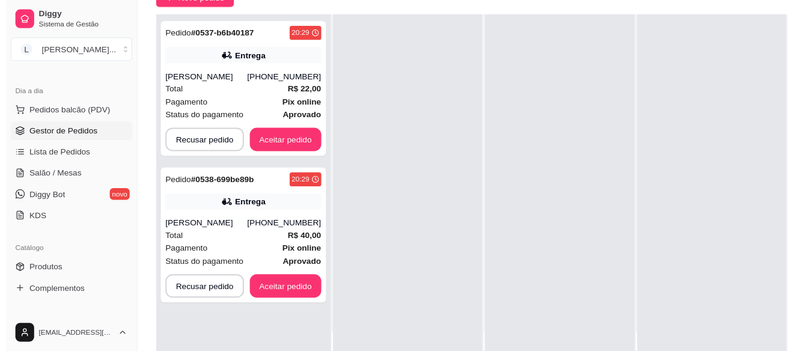
scroll to position [34, 0]
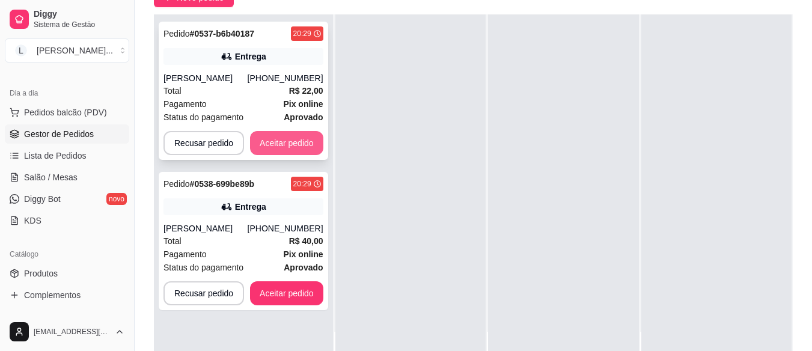
click at [302, 141] on button "Aceitar pedido" at bounding box center [286, 143] width 73 height 24
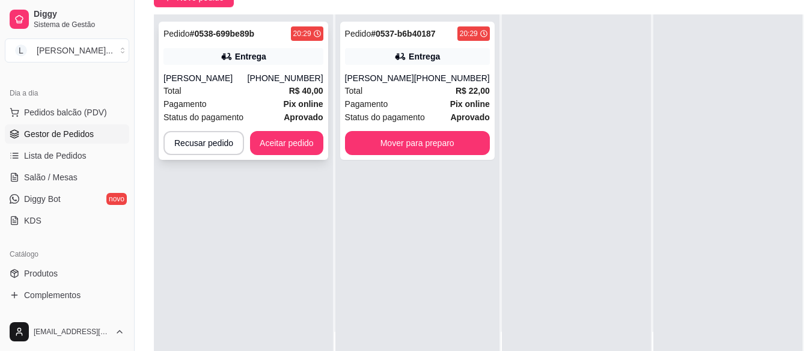
click at [284, 90] on div "Total R$ 40,00" at bounding box center [244, 90] width 160 height 13
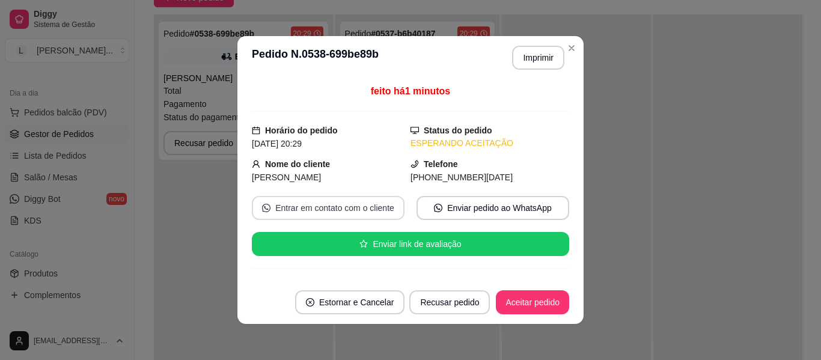
click at [346, 206] on button "Entrar em contato com o cliente" at bounding box center [328, 208] width 153 height 24
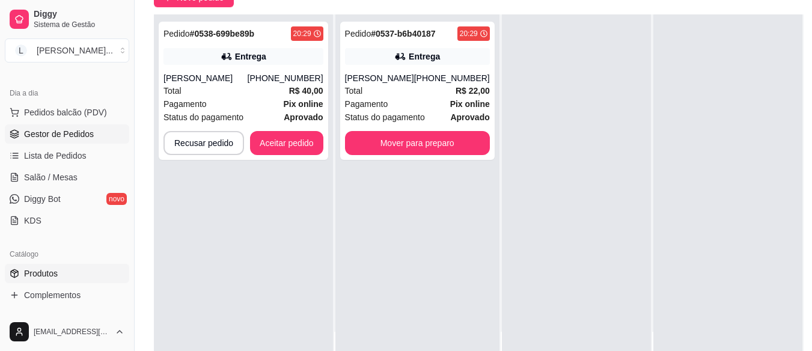
click at [60, 274] on link "Produtos" at bounding box center [67, 273] width 124 height 19
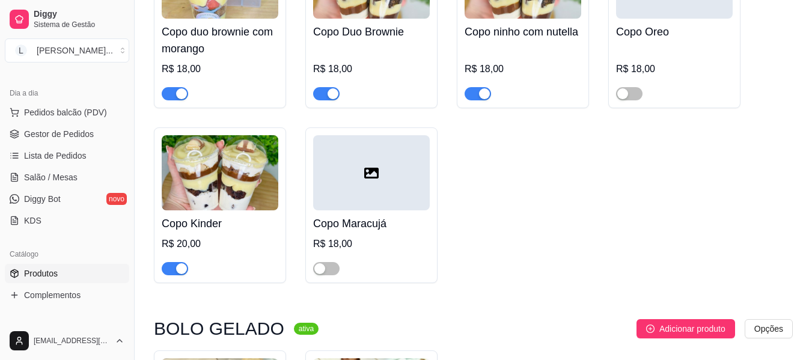
scroll to position [421, 0]
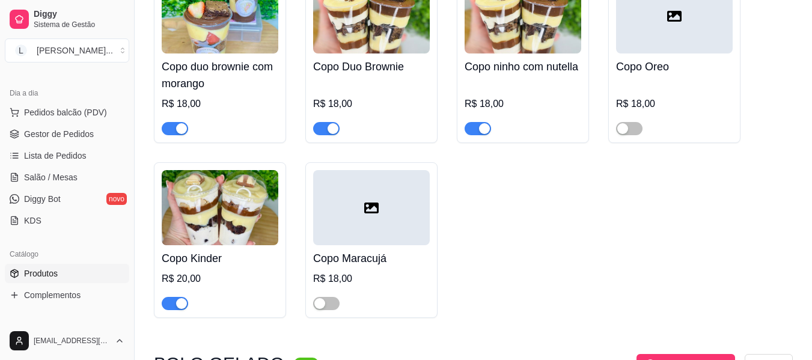
click at [325, 123] on span "button" at bounding box center [326, 128] width 26 height 13
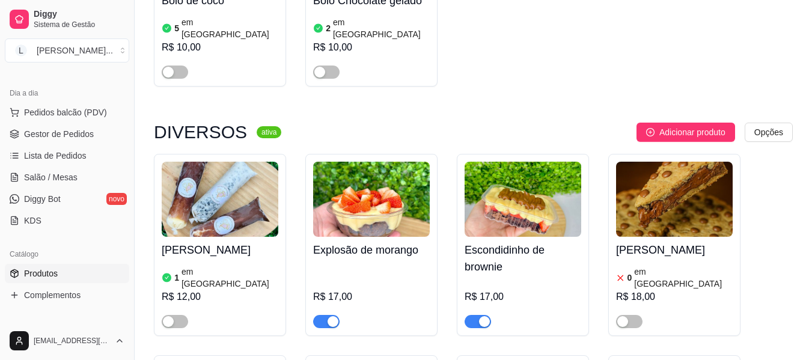
scroll to position [962, 0]
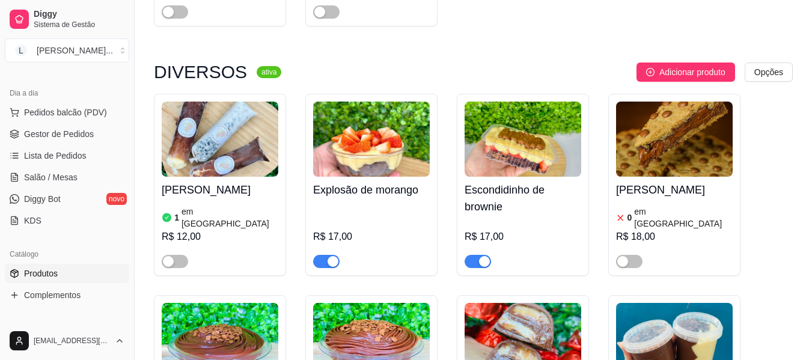
click at [317, 255] on span "button" at bounding box center [326, 261] width 26 height 13
click at [480, 256] on div "button" at bounding box center [484, 261] width 11 height 11
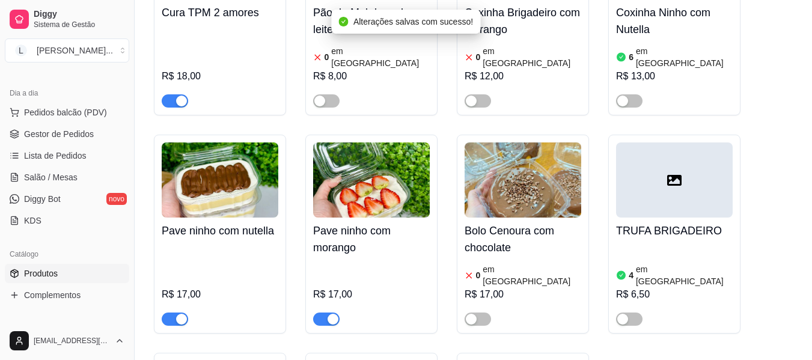
scroll to position [1563, 0]
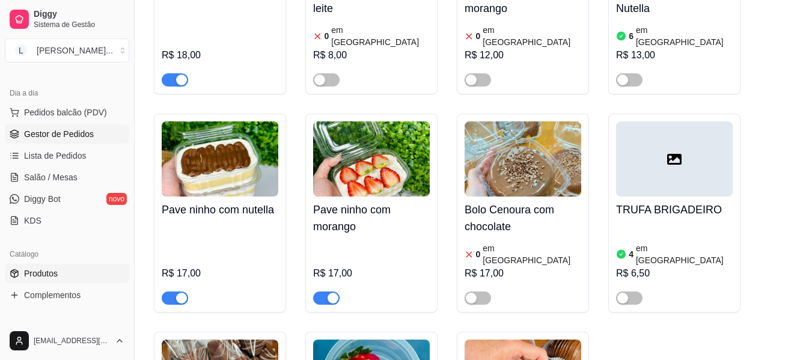
click at [60, 134] on span "Gestor de Pedidos" at bounding box center [59, 134] width 70 height 12
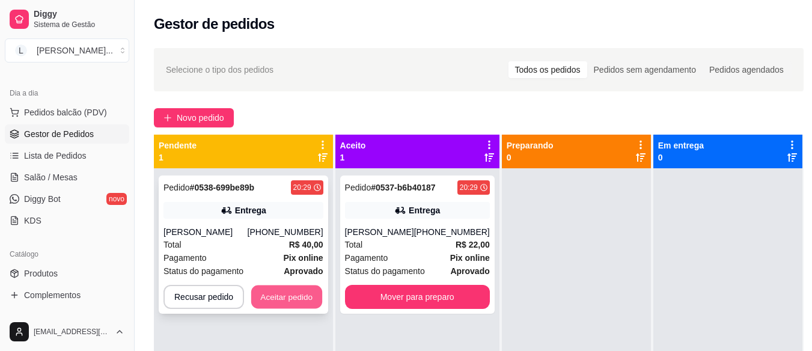
click at [304, 295] on button "Aceitar pedido" at bounding box center [286, 297] width 71 height 23
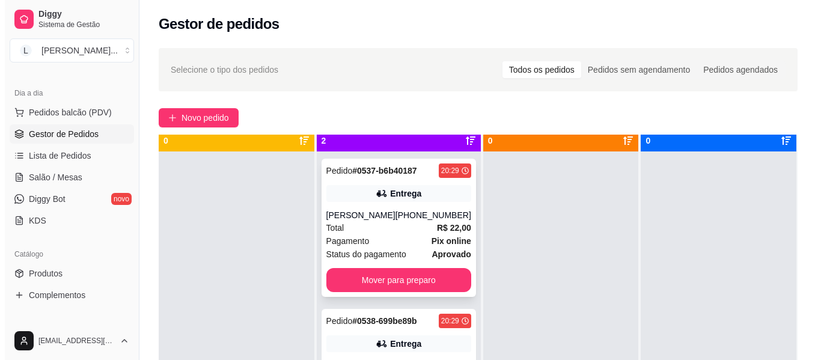
scroll to position [34, 0]
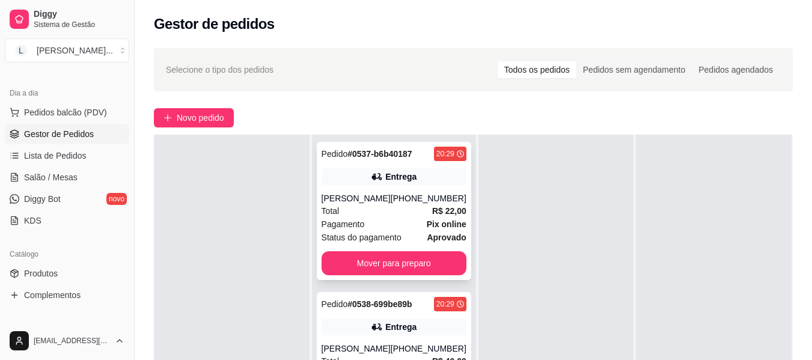
click at [420, 204] on div "Total R$ 22,00" at bounding box center [394, 210] width 145 height 13
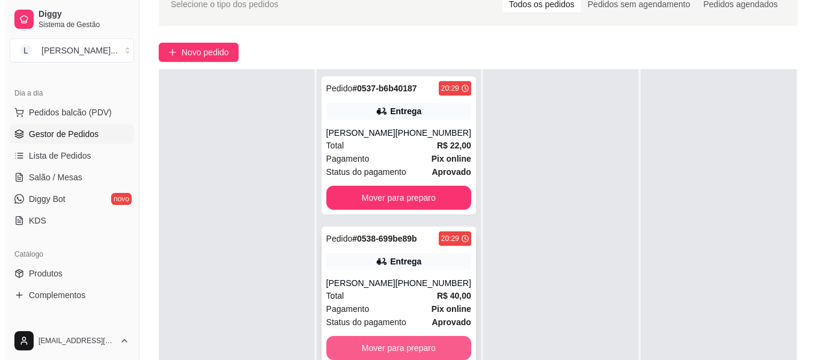
scroll to position [180, 0]
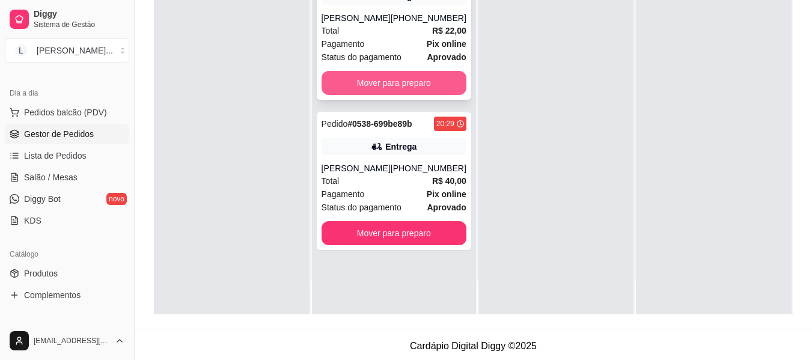
click at [381, 81] on button "Mover para preparo" at bounding box center [394, 83] width 145 height 24
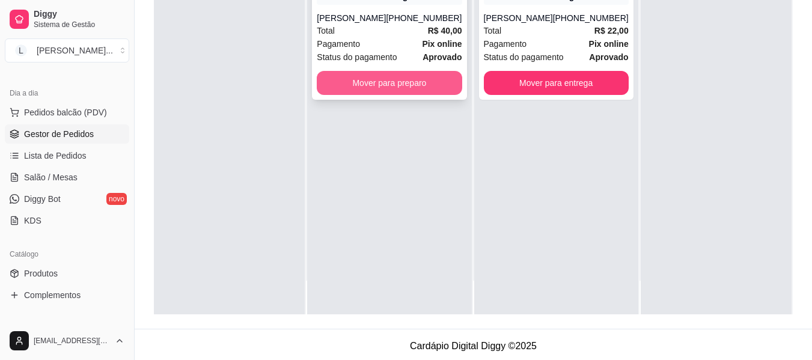
click at [420, 84] on button "Mover para preparo" at bounding box center [389, 83] width 145 height 24
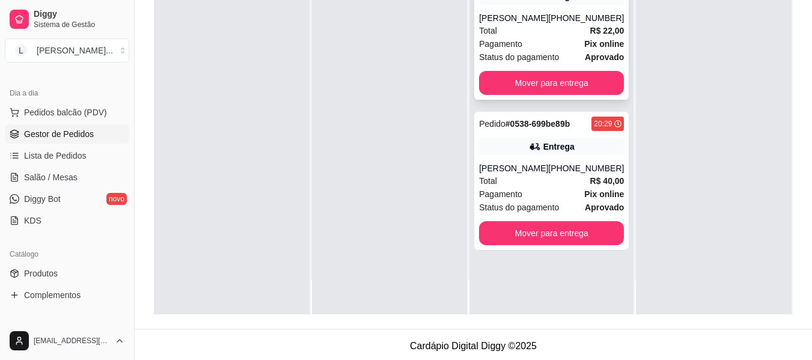
click at [527, 53] on span "Status do pagamento" at bounding box center [519, 56] width 80 height 13
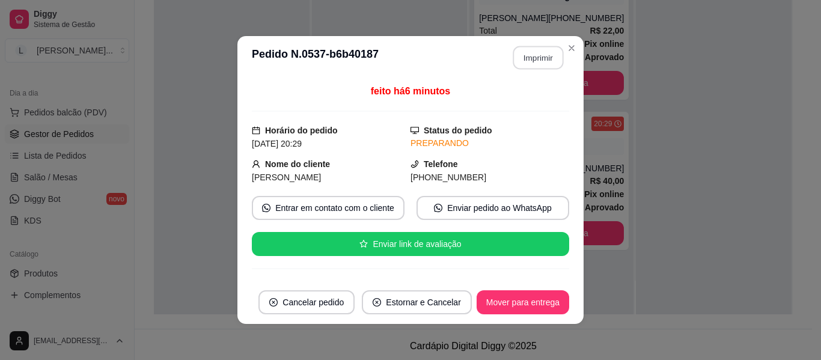
click at [552, 60] on button "Imprimir" at bounding box center [538, 57] width 50 height 23
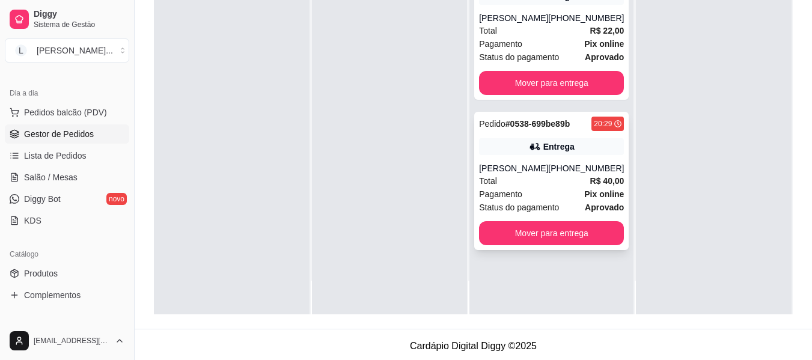
click at [589, 194] on strong "Pix online" at bounding box center [604, 194] width 40 height 10
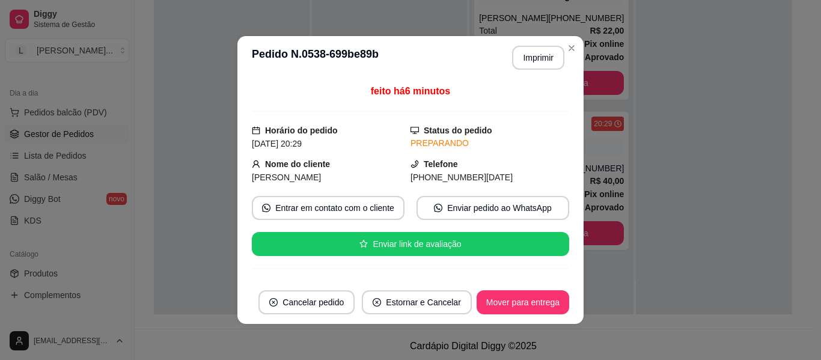
click at [531, 62] on button "Imprimir" at bounding box center [538, 58] width 52 height 24
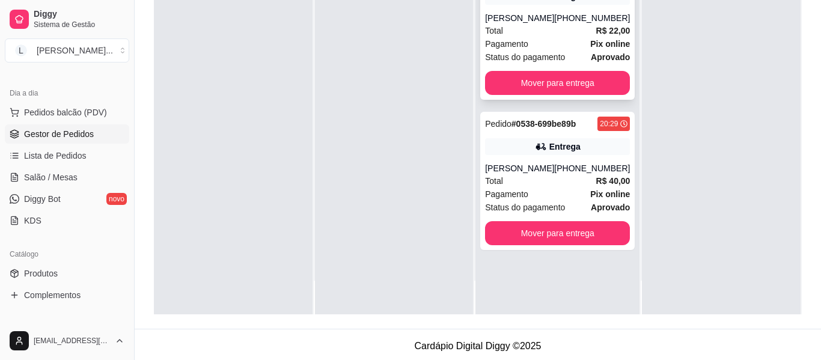
click at [565, 25] on div "Total R$ 22,00" at bounding box center [557, 30] width 145 height 13
click at [504, 26] on div "Total R$ 22,00" at bounding box center [557, 30] width 145 height 13
click at [556, 84] on button "Mover para entrega" at bounding box center [557, 83] width 145 height 24
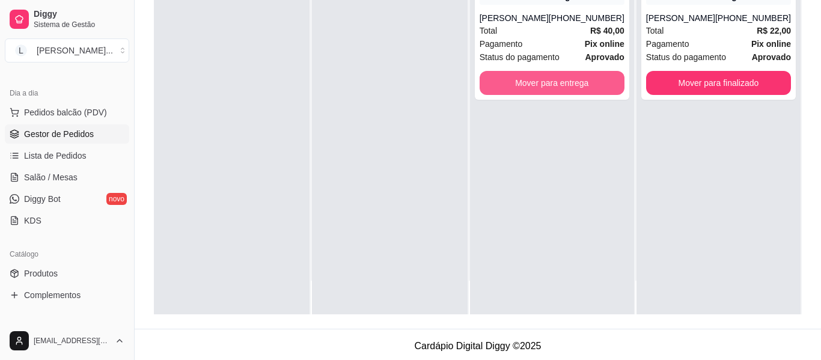
click at [556, 84] on button "Mover para entrega" at bounding box center [552, 83] width 145 height 24
